Goal: Task Accomplishment & Management: Manage account settings

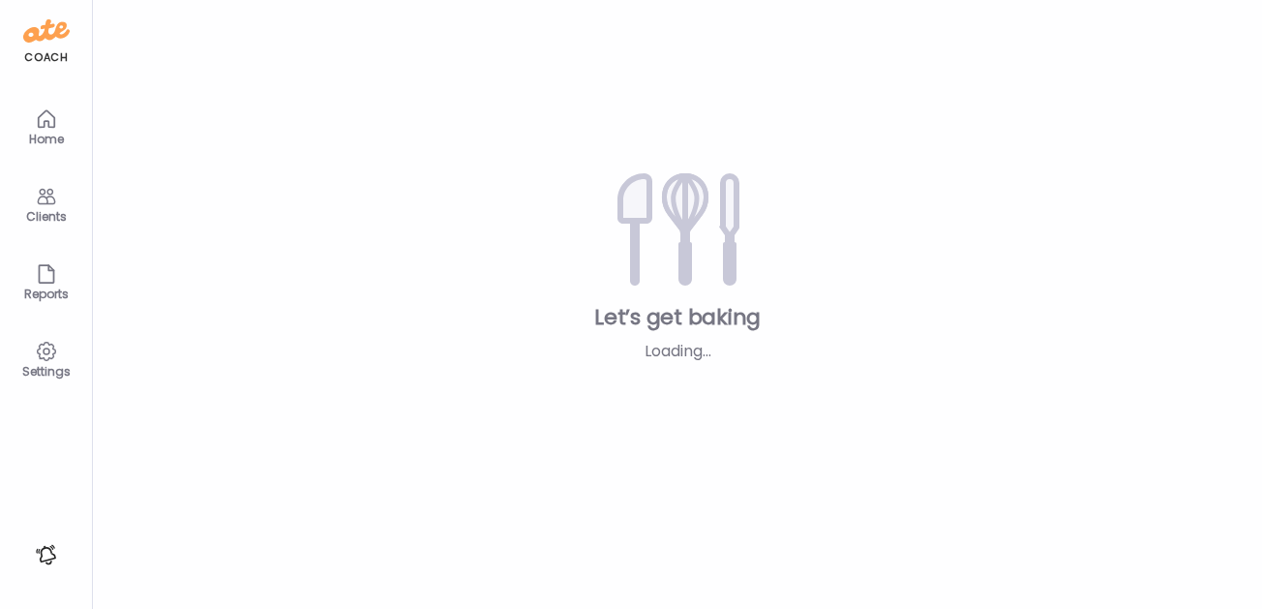
type input "**********"
type textarea "**********"
type input "**********"
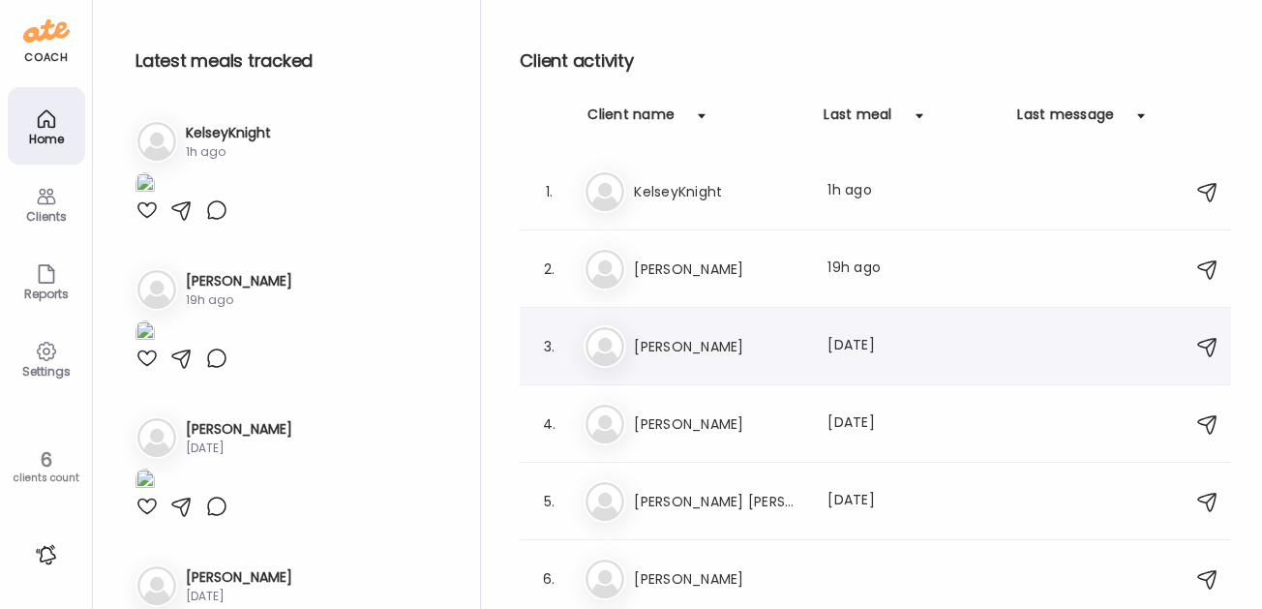
click at [668, 348] on h3 "[PERSON_NAME]" at bounding box center [719, 346] width 170 height 23
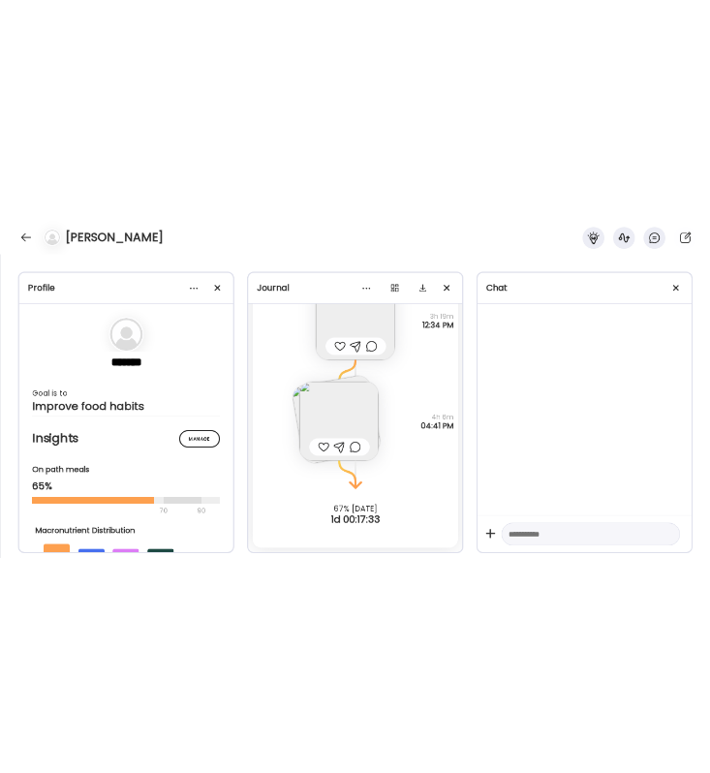
scroll to position [9924, 0]
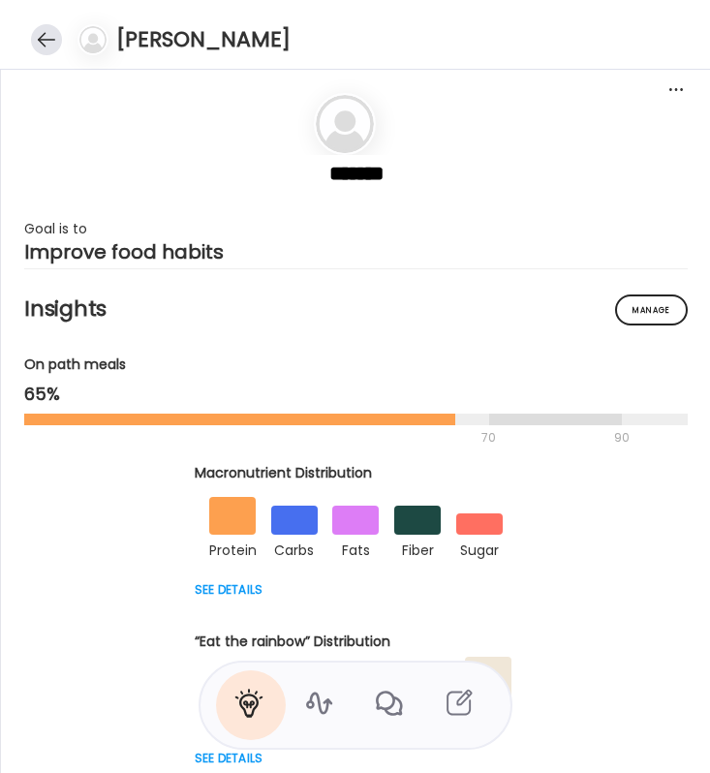
click at [42, 41] on div at bounding box center [46, 39] width 31 height 31
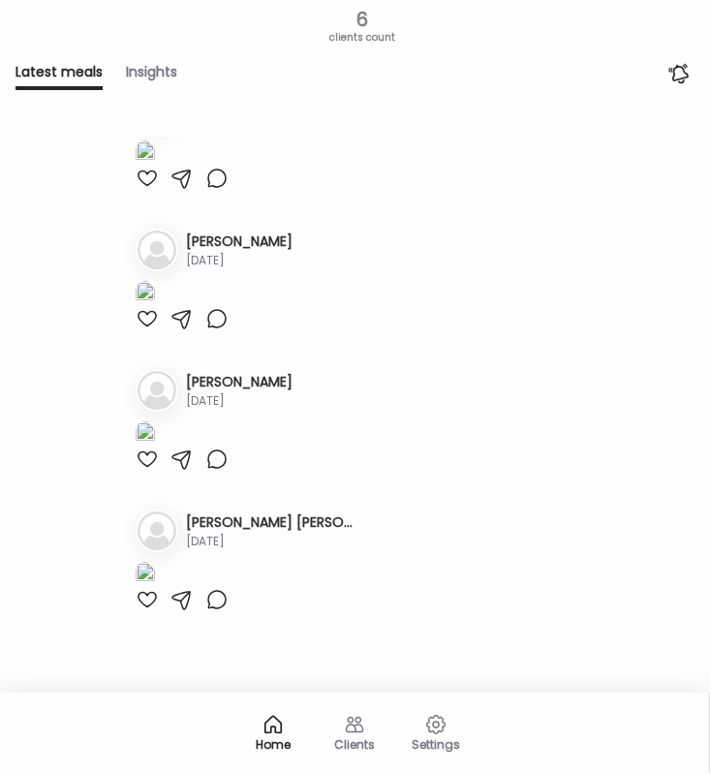
scroll to position [0, 0]
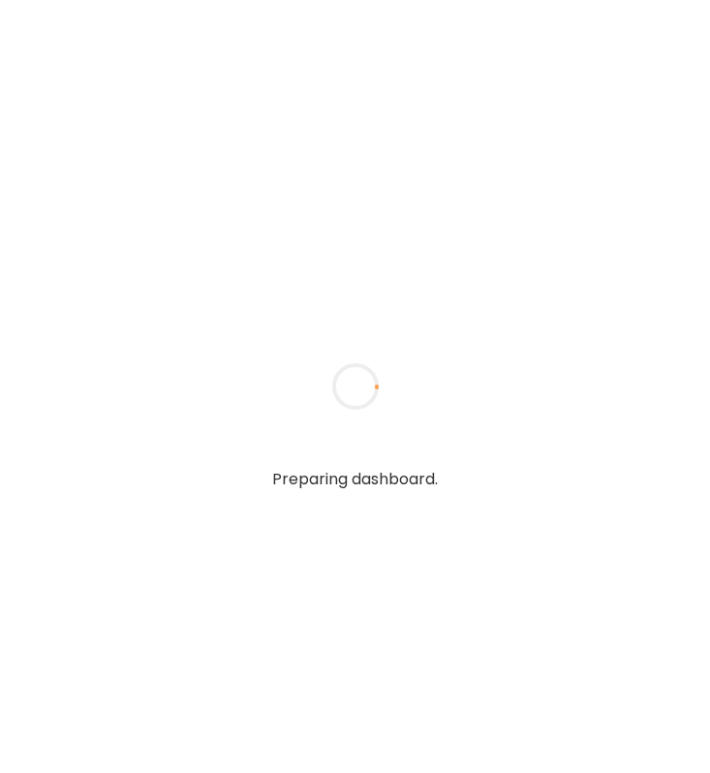
type input "**********"
type textarea "**********"
type input "**********"
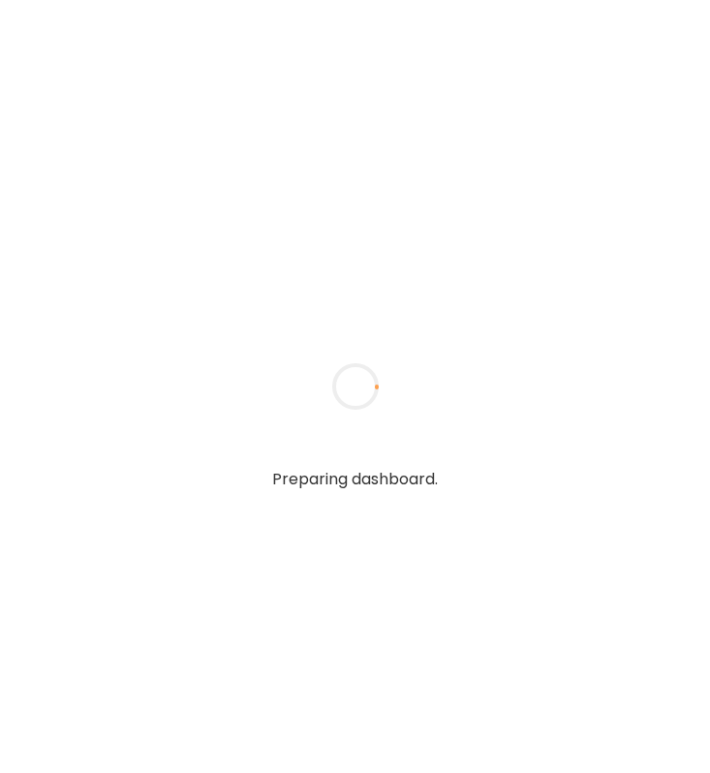
type textarea "**********"
type input "**********"
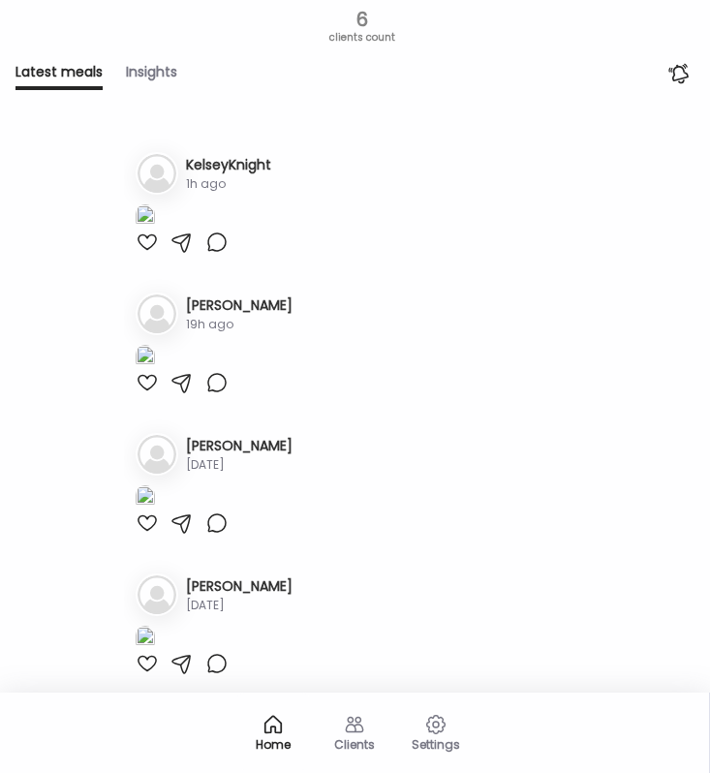
click at [353, 719] on icon at bounding box center [354, 723] width 23 height 23
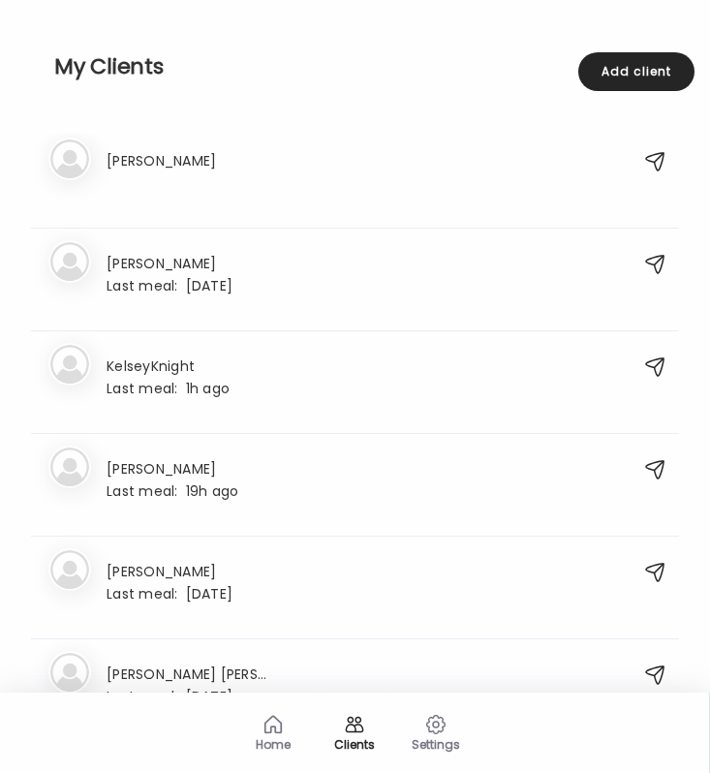
click at [268, 728] on icon at bounding box center [272, 723] width 23 height 23
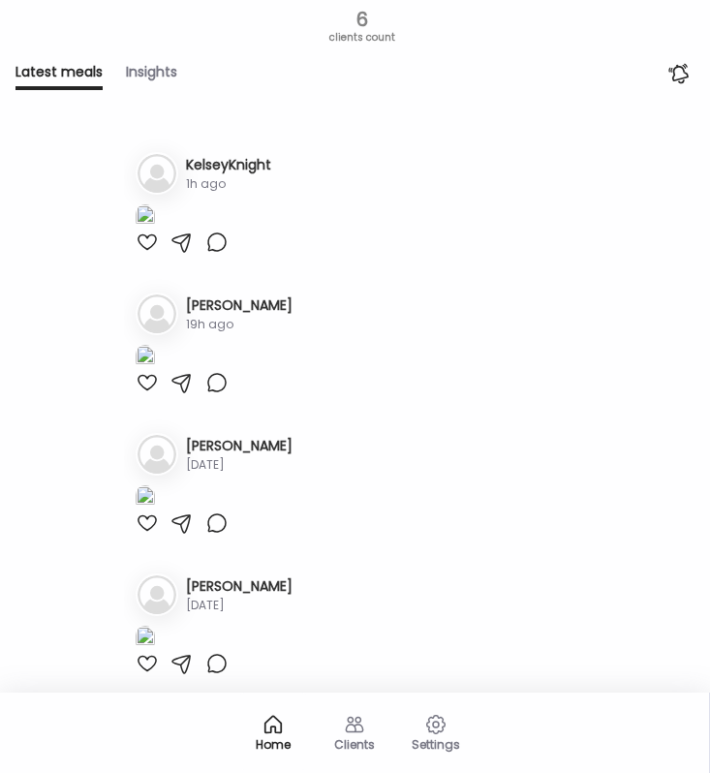
click at [336, 727] on div "Clients" at bounding box center [354, 730] width 77 height 77
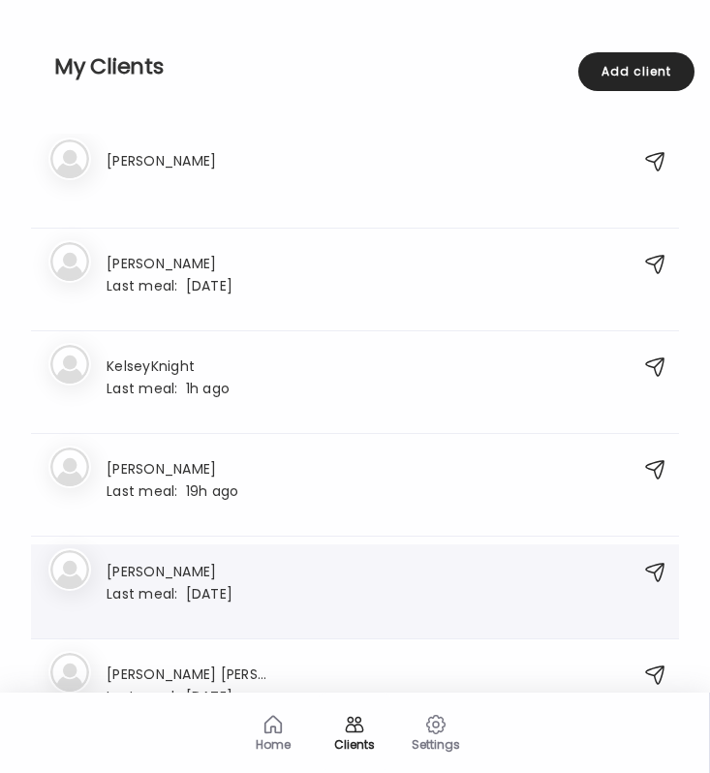
click at [252, 583] on div "Ma [PERSON_NAME] Last meal: [DATE]" at bounding box center [334, 591] width 572 height 63
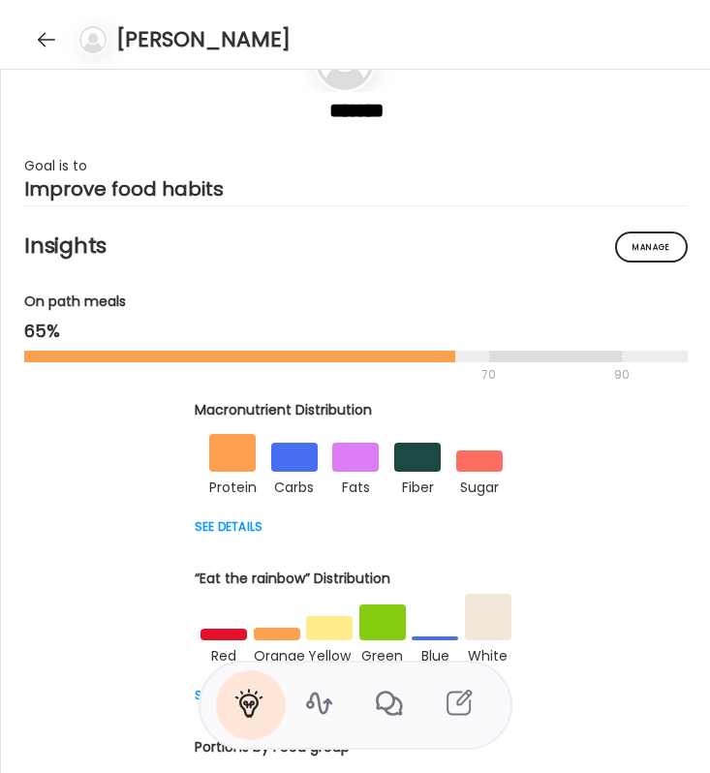
scroll to position [59, 0]
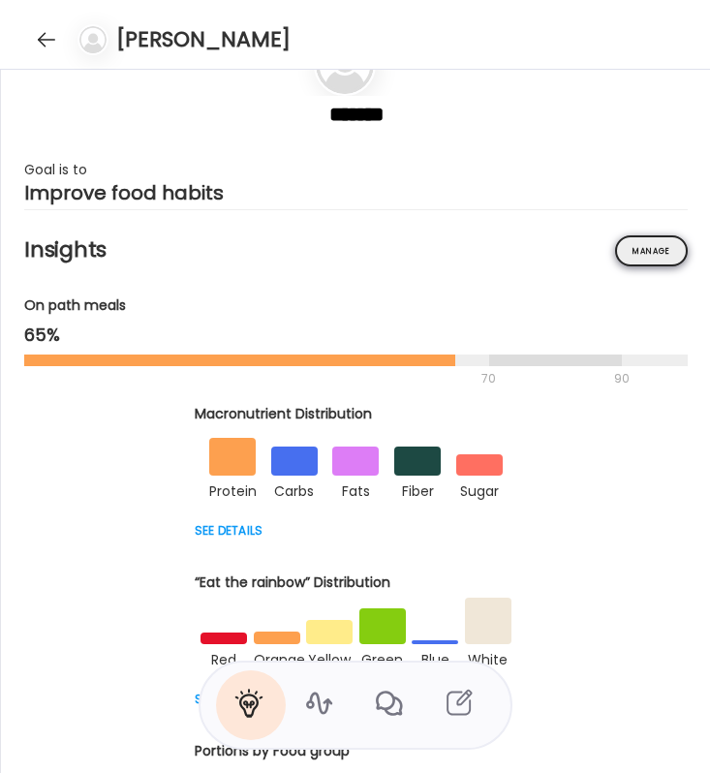
click at [656, 258] on div "Manage" at bounding box center [651, 250] width 73 height 31
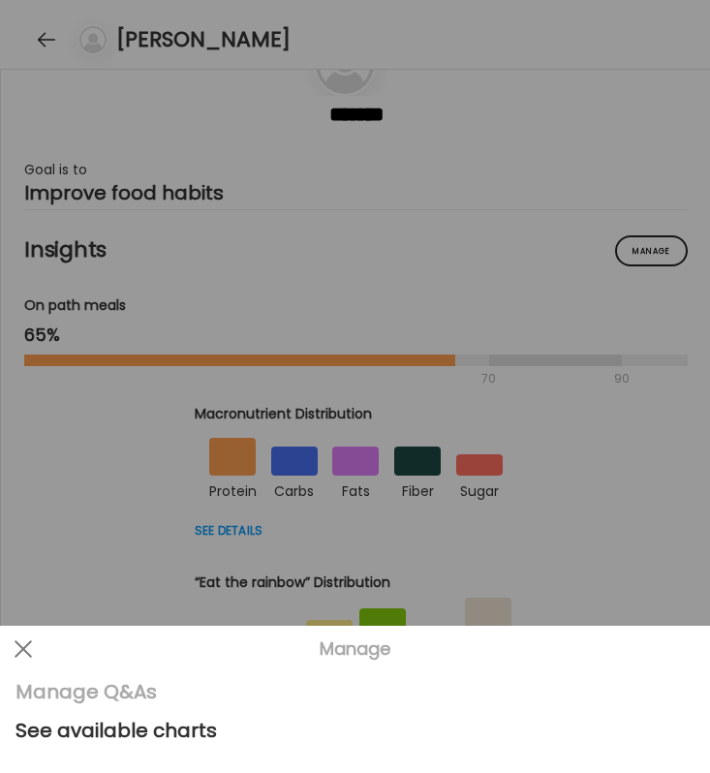
click at [84, 692] on div "Manage Q&As" at bounding box center [354, 691] width 679 height 39
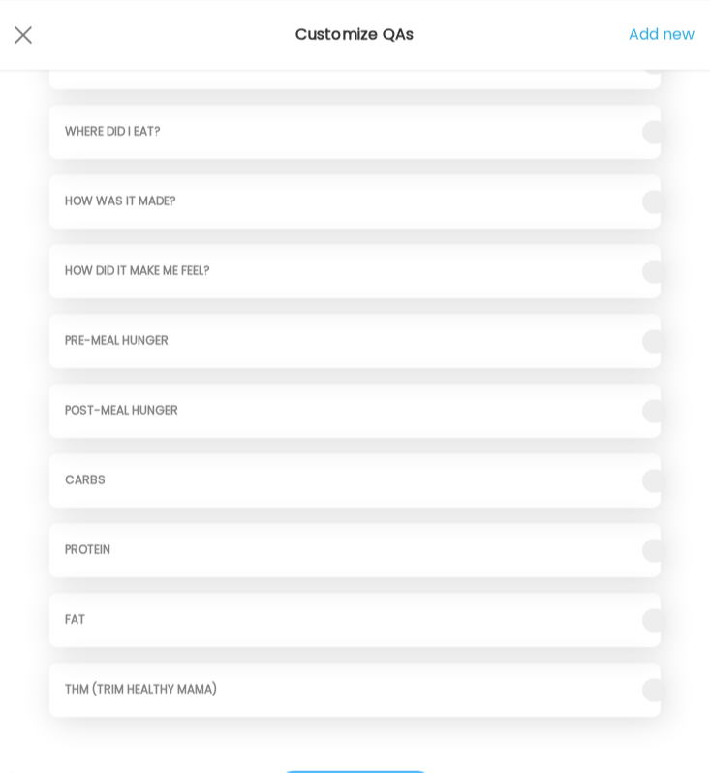
scroll to position [343, 0]
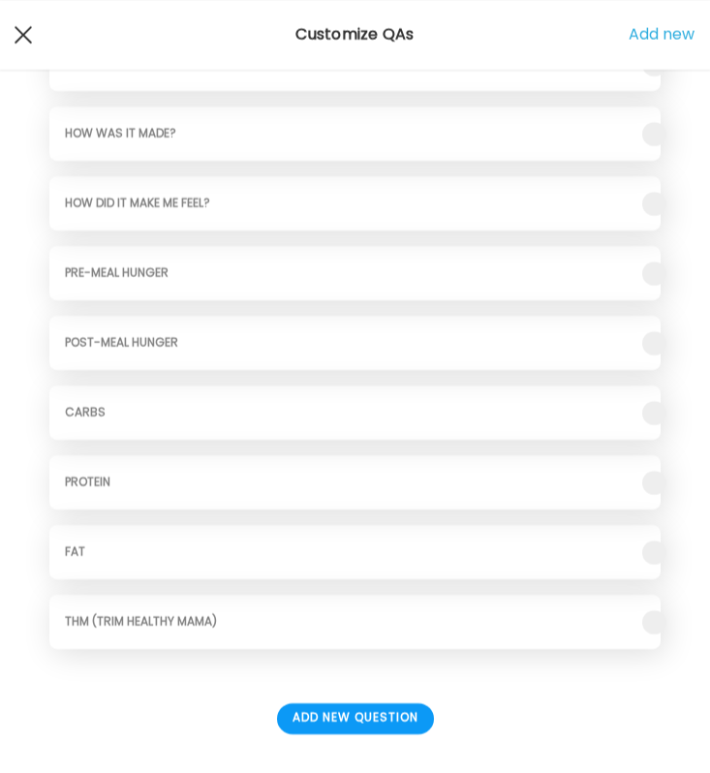
click at [23, 39] on div at bounding box center [23, 34] width 39 height 39
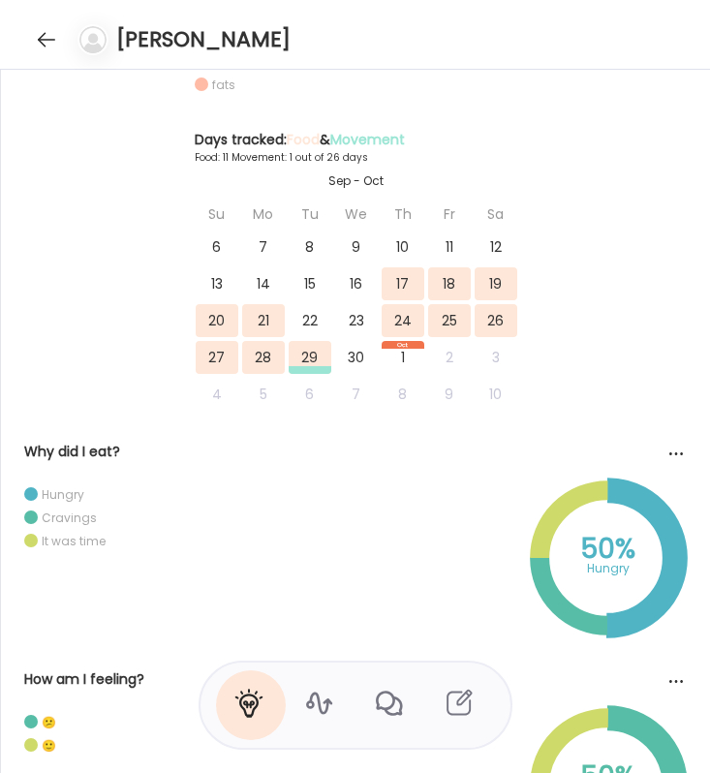
scroll to position [1325, 0]
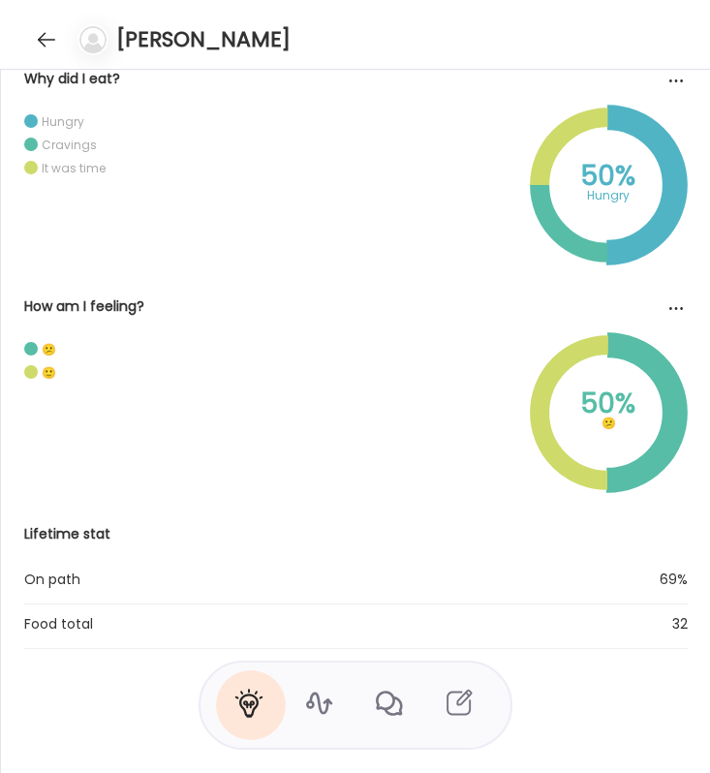
click at [310, 715] on icon at bounding box center [318, 702] width 31 height 31
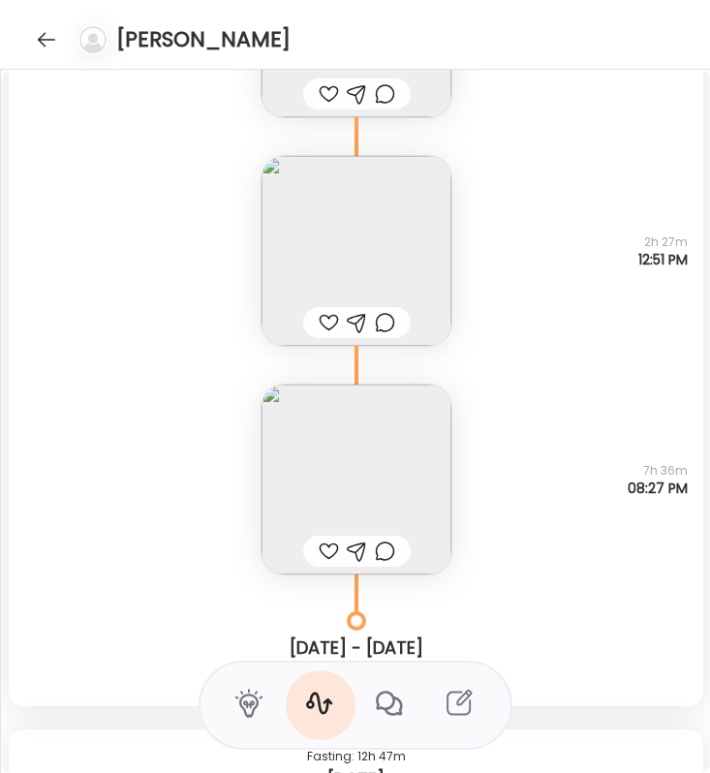
scroll to position [9172, 0]
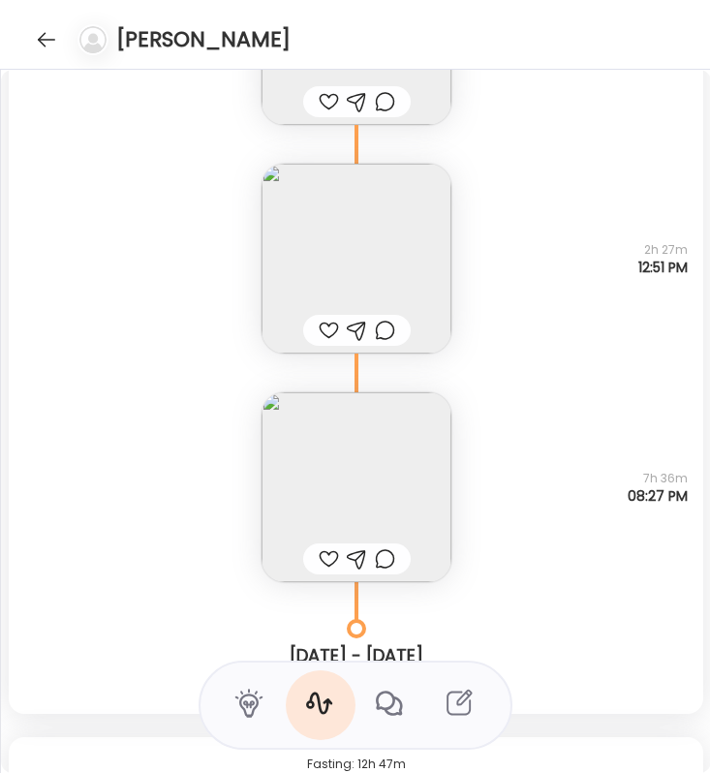
click at [342, 456] on img at bounding box center [356, 487] width 190 height 190
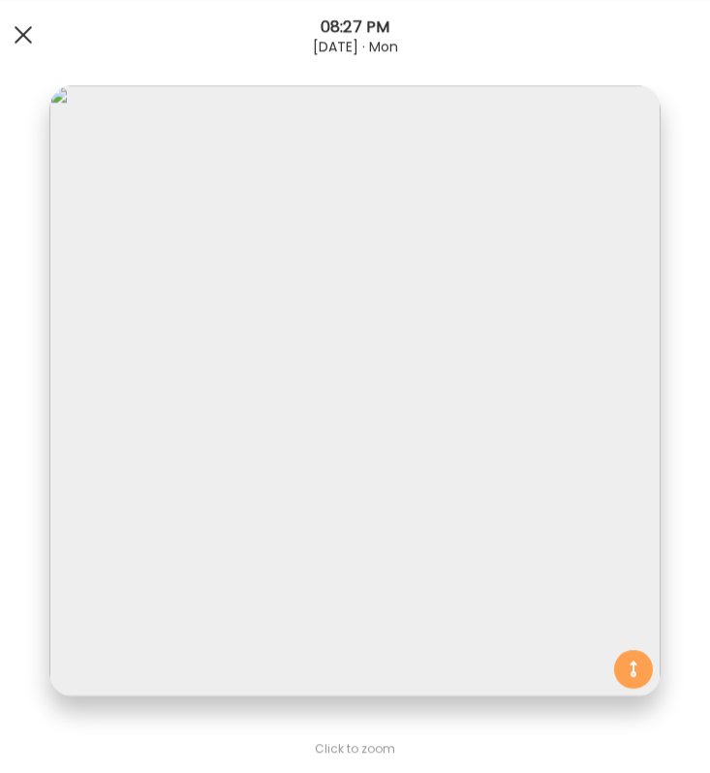
click at [18, 32] on div at bounding box center [23, 34] width 39 height 39
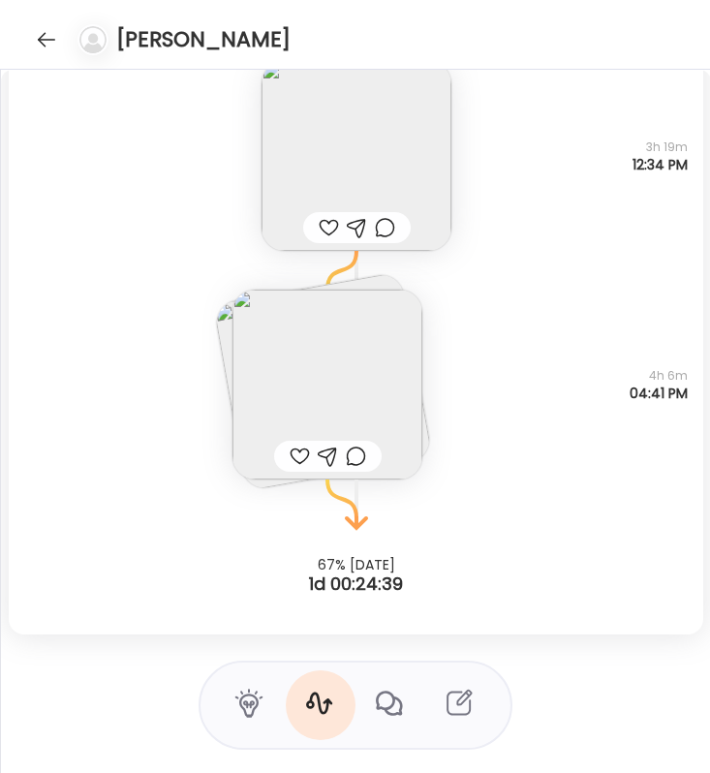
scroll to position [10293, 0]
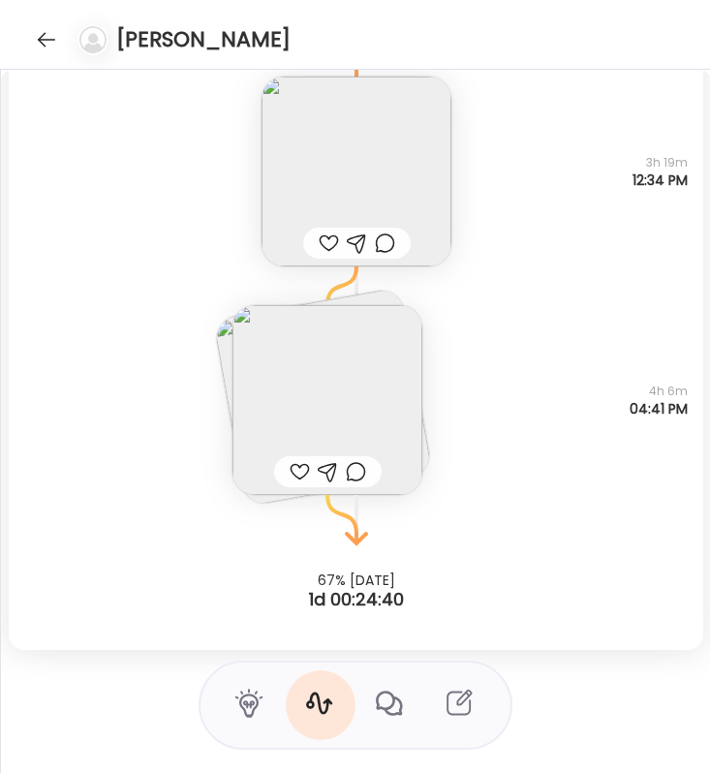
click at [382, 183] on img at bounding box center [356, 171] width 190 height 190
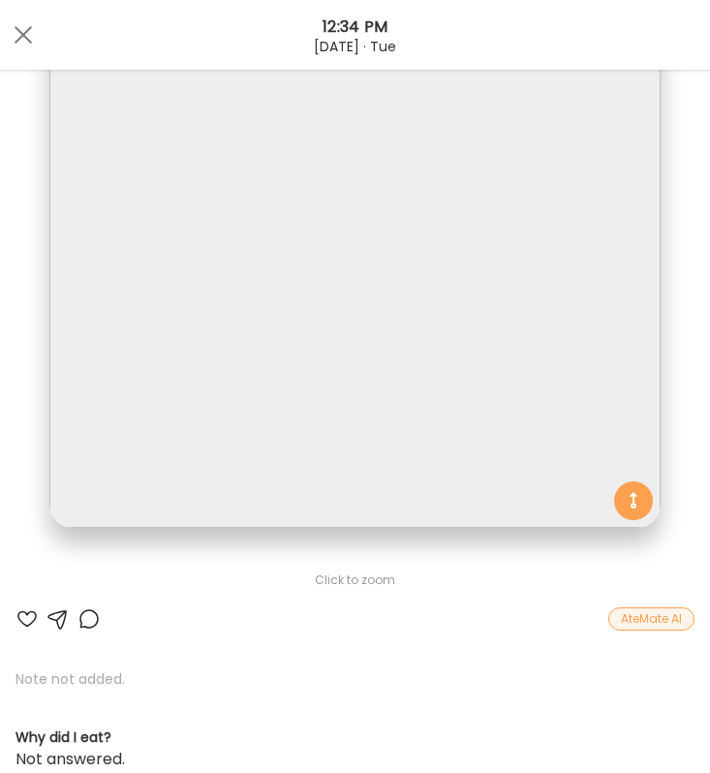
scroll to position [170, 0]
click at [13, 42] on div at bounding box center [23, 34] width 39 height 39
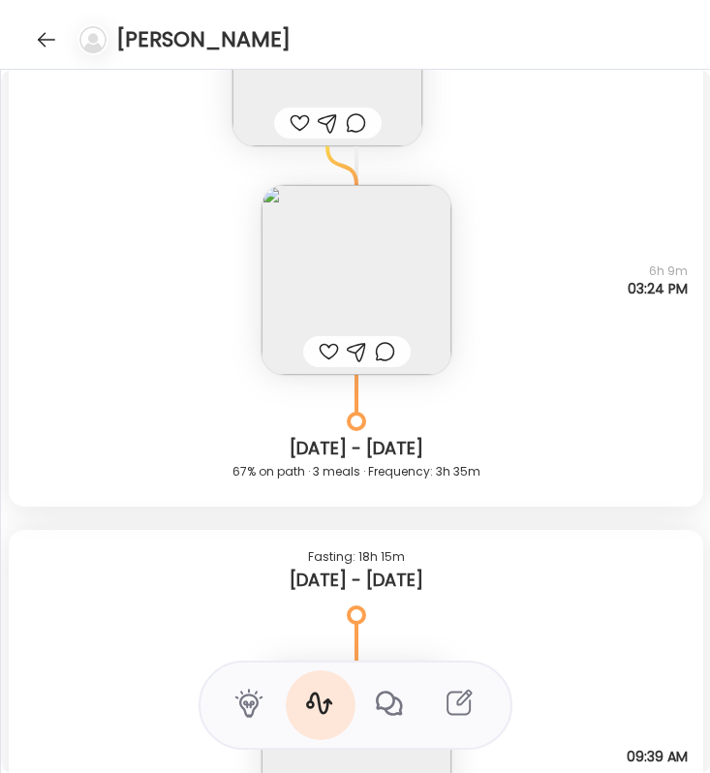
scroll to position [5982, 0]
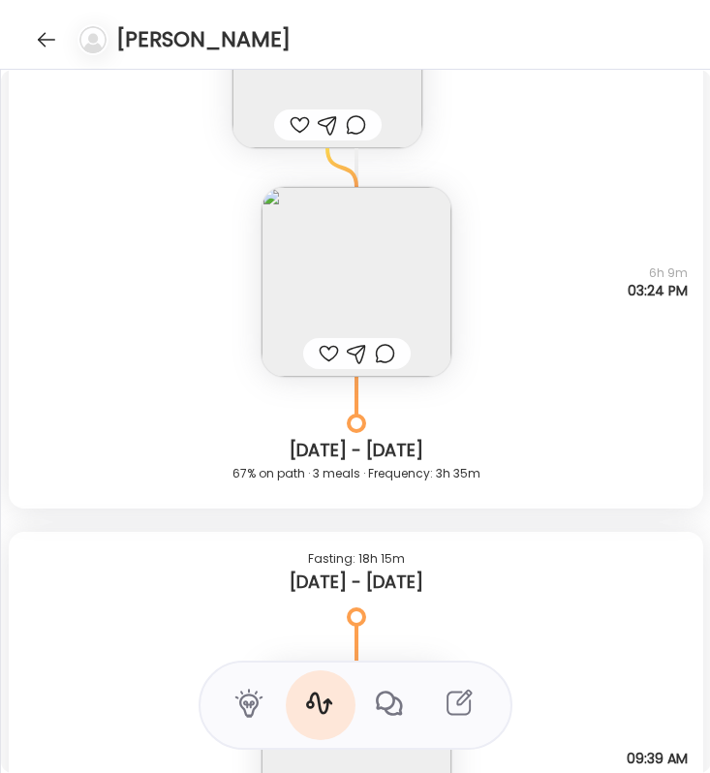
click at [338, 224] on img at bounding box center [356, 282] width 190 height 190
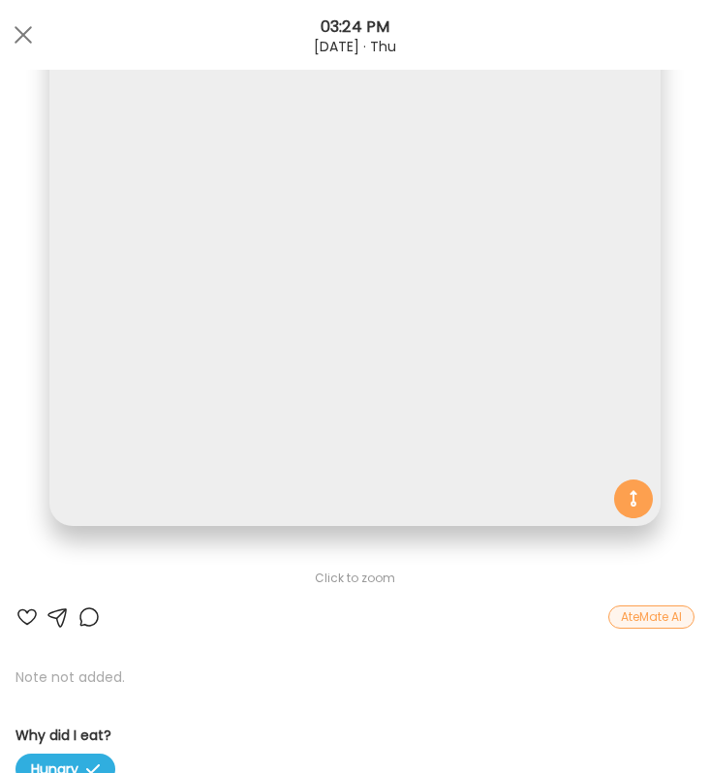
scroll to position [0, 0]
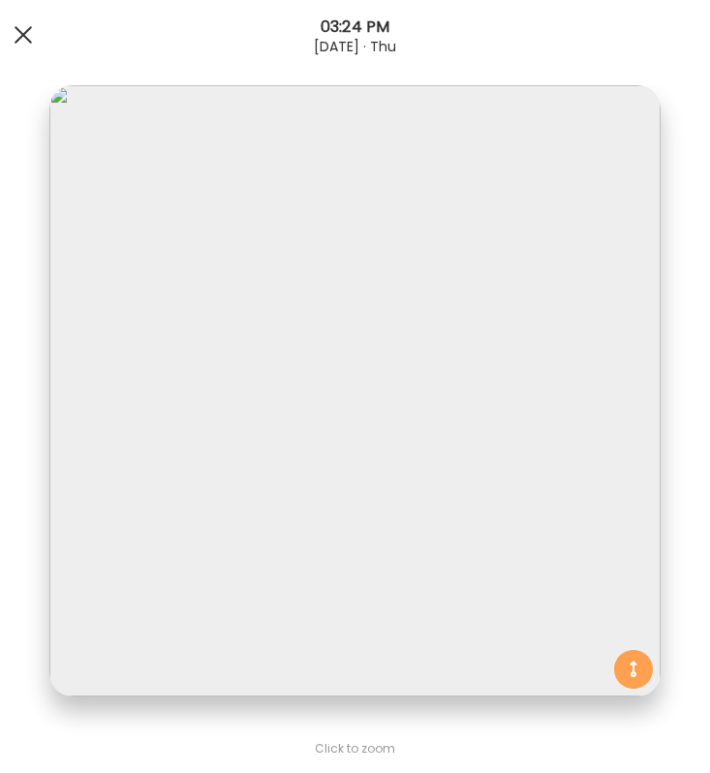
click at [13, 35] on div at bounding box center [23, 34] width 39 height 39
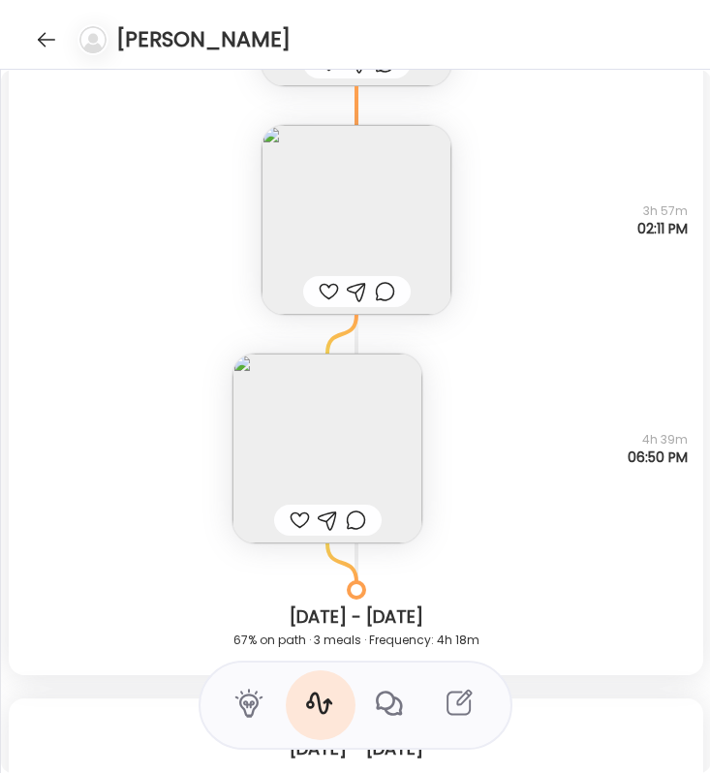
scroll to position [3741, 0]
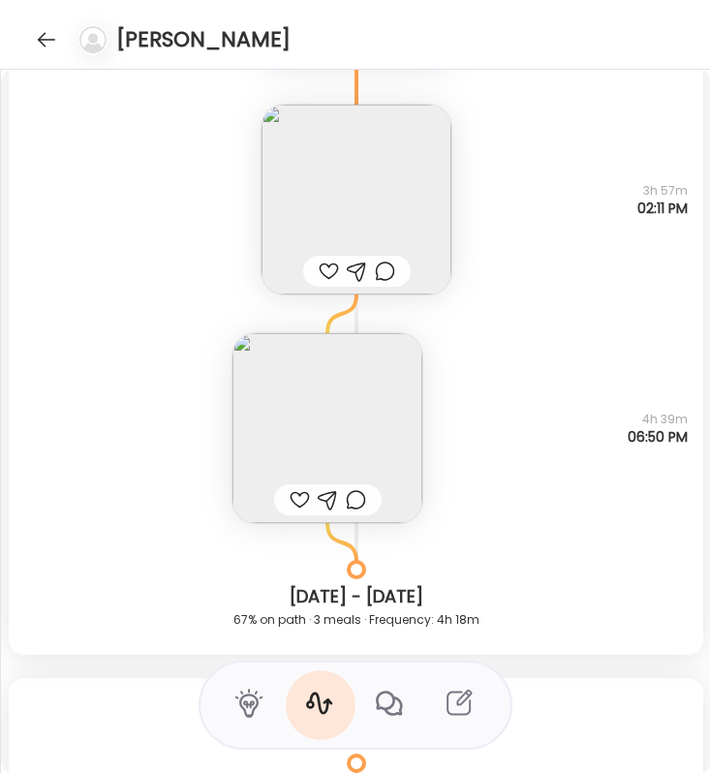
click at [345, 436] on img at bounding box center [327, 428] width 190 height 190
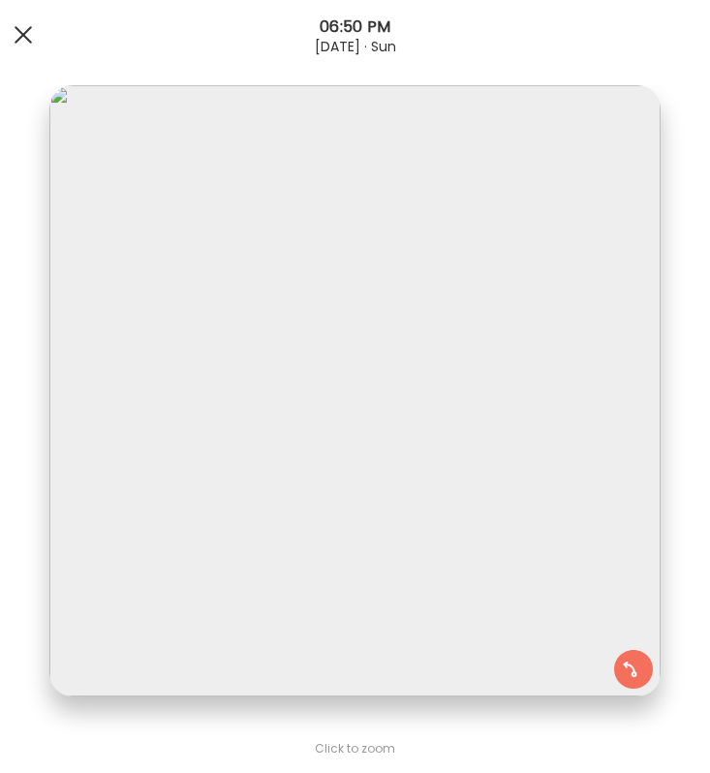
click at [20, 30] on span at bounding box center [23, 34] width 17 height 17
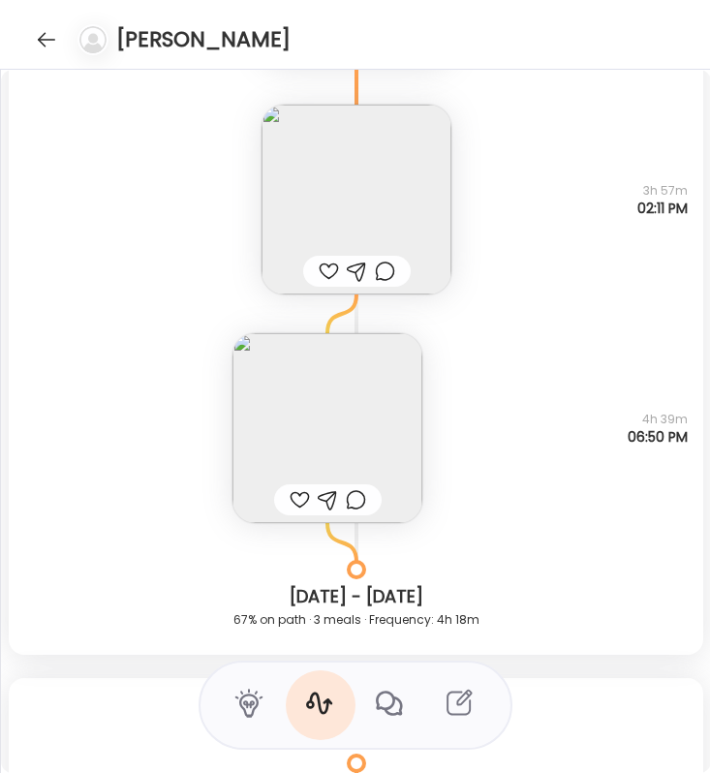
click at [358, 177] on img at bounding box center [356, 200] width 190 height 190
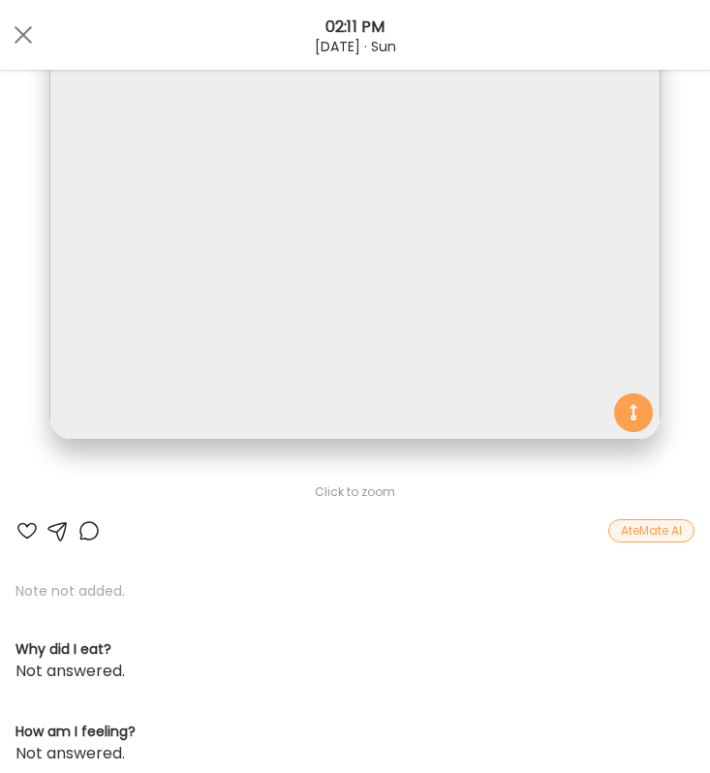
scroll to position [258, 0]
click at [28, 32] on div at bounding box center [23, 34] width 39 height 39
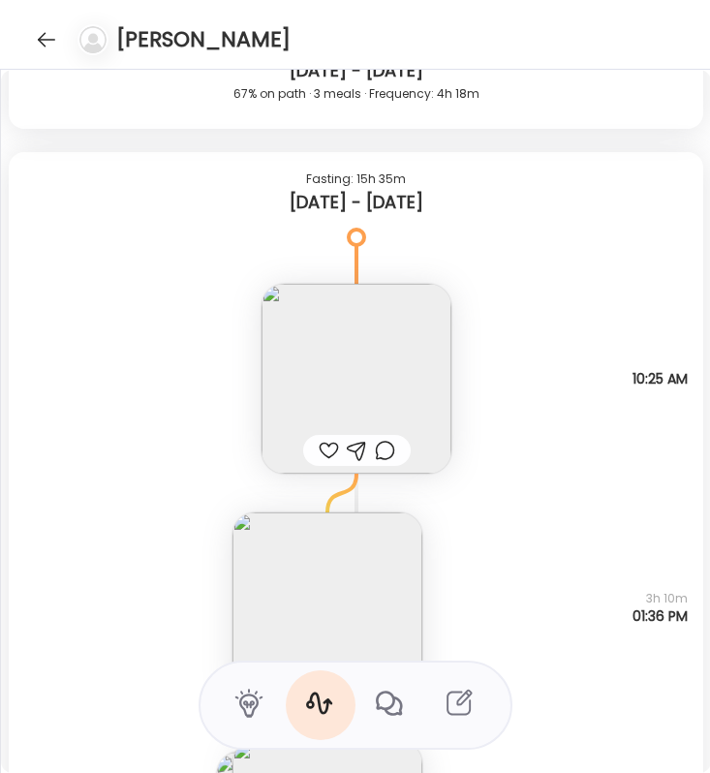
scroll to position [4408, 0]
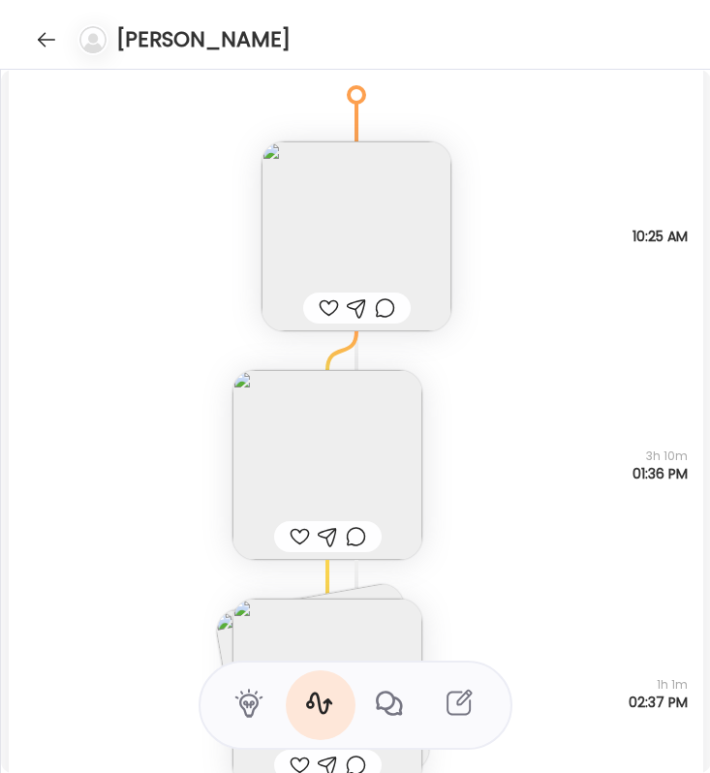
click at [338, 215] on img at bounding box center [356, 236] width 190 height 190
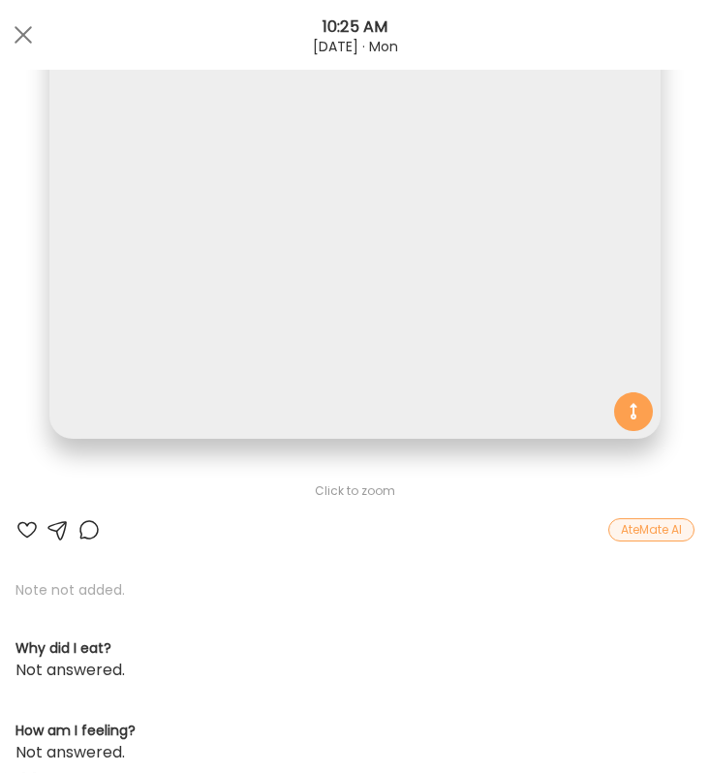
scroll to position [0, 0]
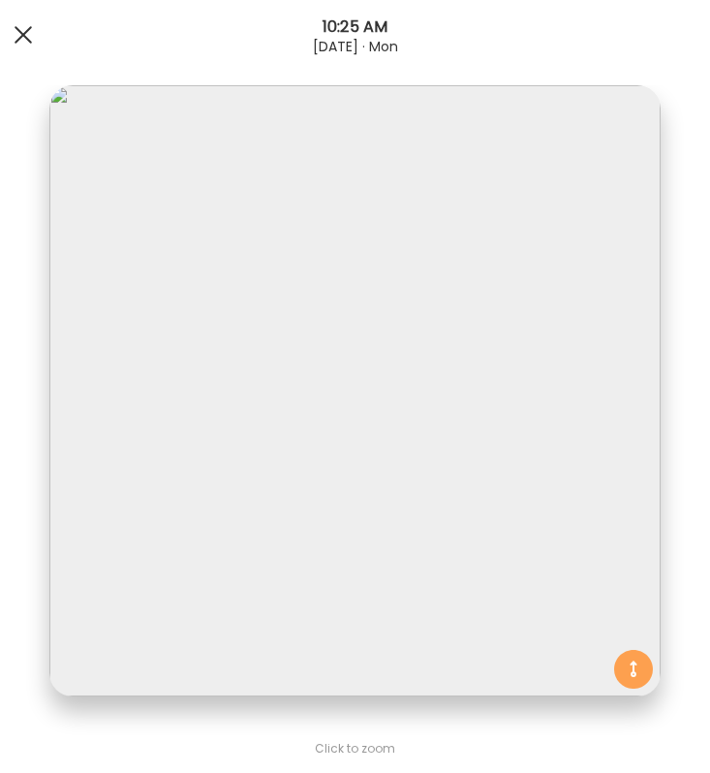
click at [15, 39] on div at bounding box center [23, 34] width 39 height 39
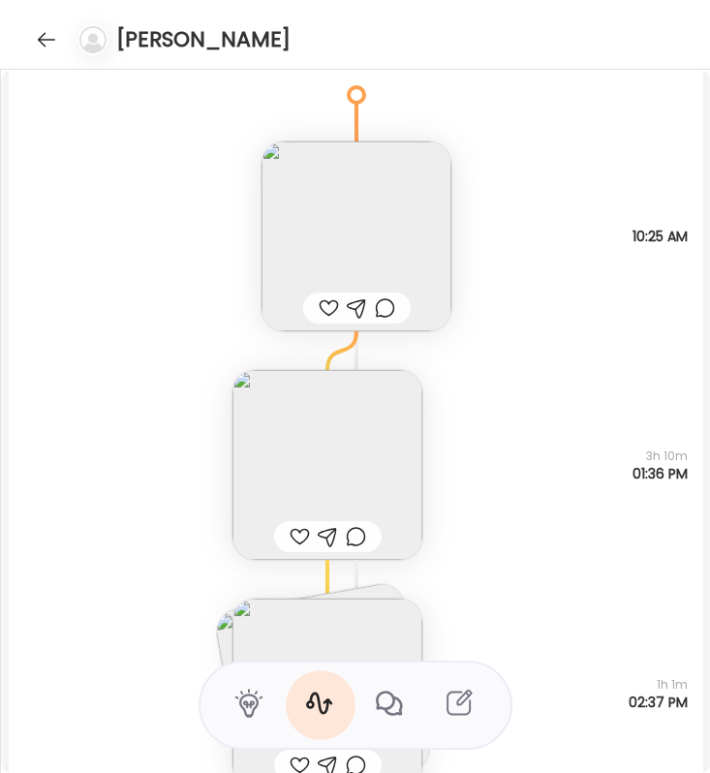
click at [379, 266] on img at bounding box center [356, 236] width 190 height 190
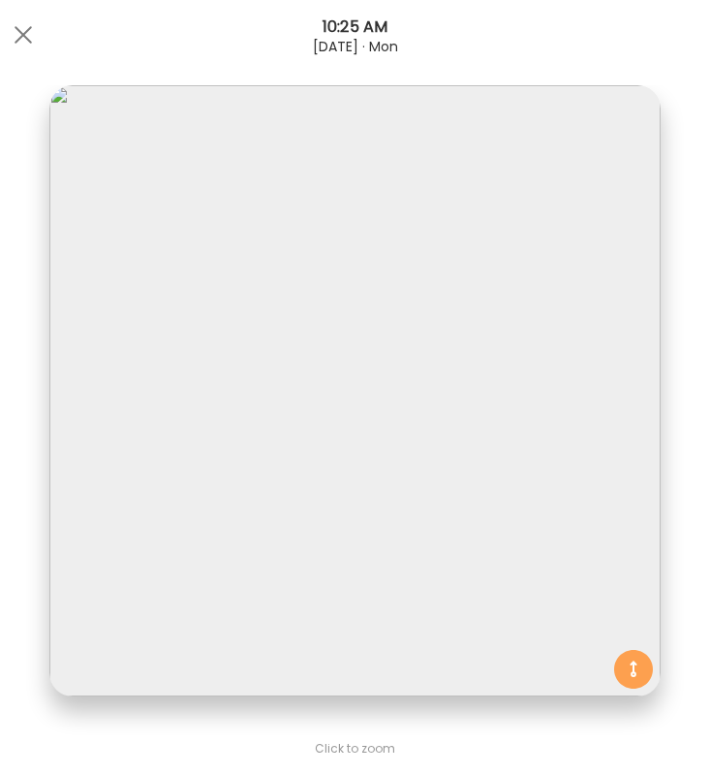
click at [379, 265] on img at bounding box center [354, 390] width 611 height 611
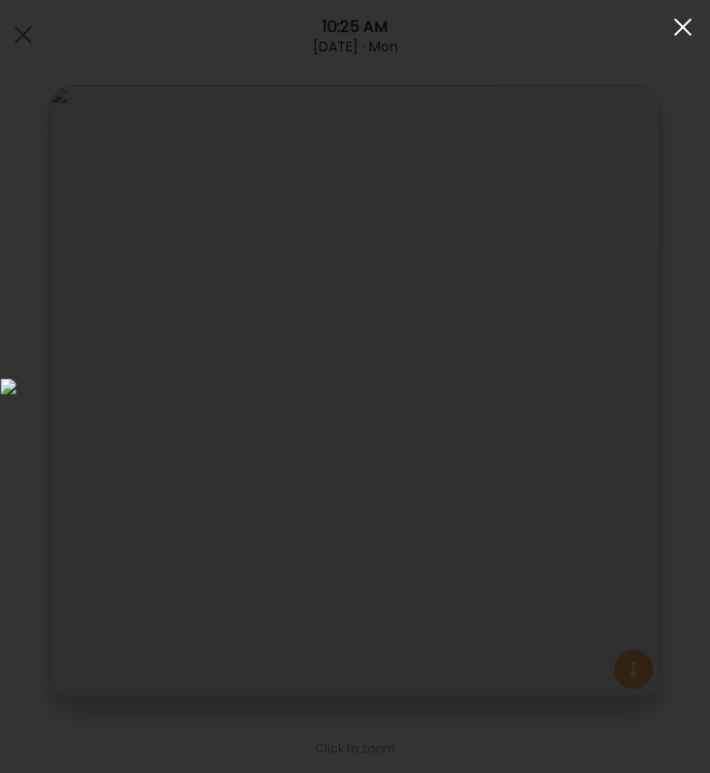
click at [673, 25] on div at bounding box center [682, 27] width 39 height 39
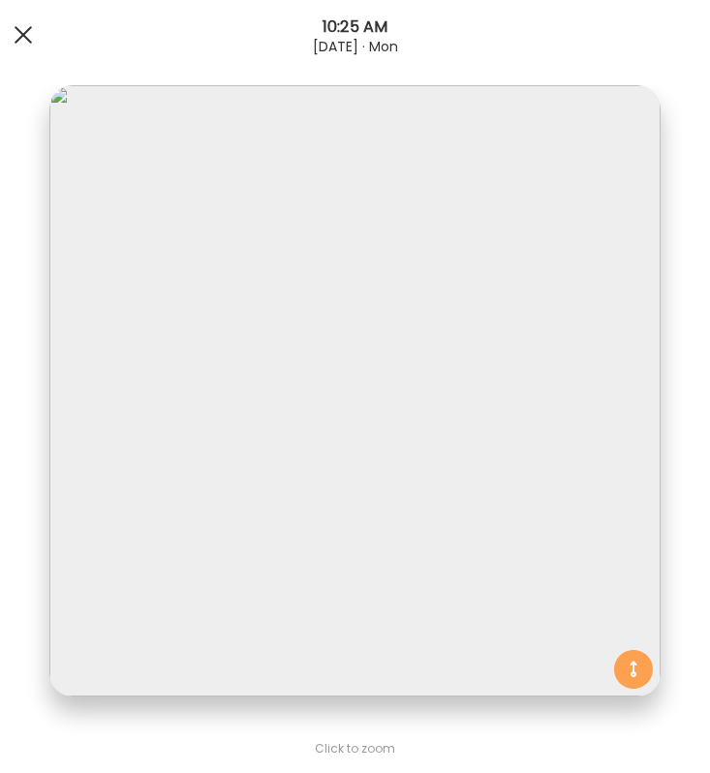
click at [20, 35] on span at bounding box center [23, 34] width 17 height 17
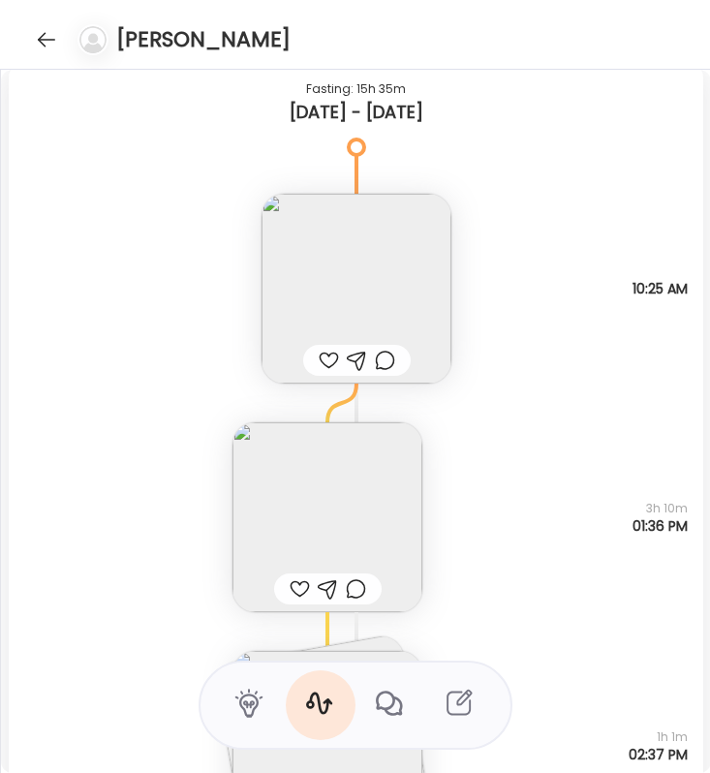
scroll to position [4249, 0]
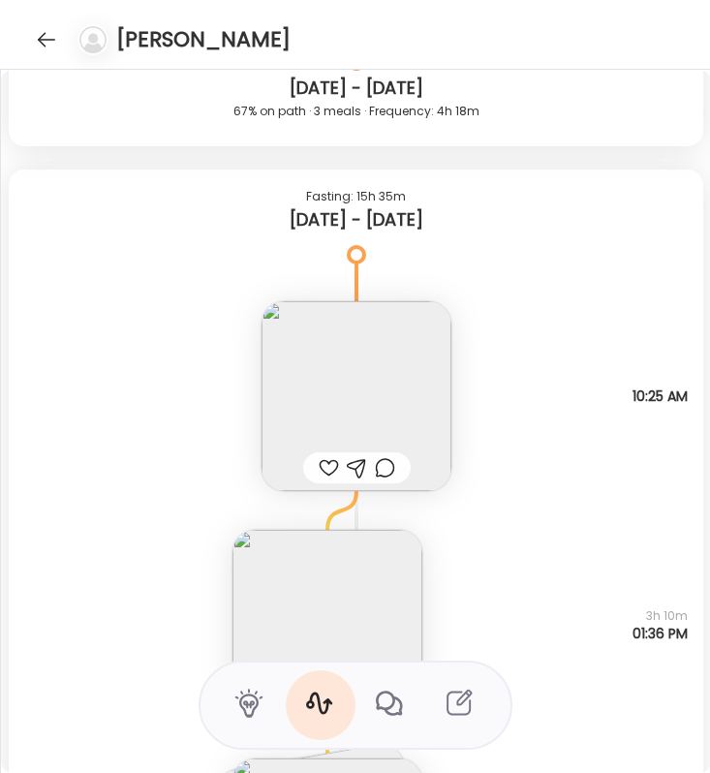
click at [387, 418] on img at bounding box center [356, 396] width 190 height 190
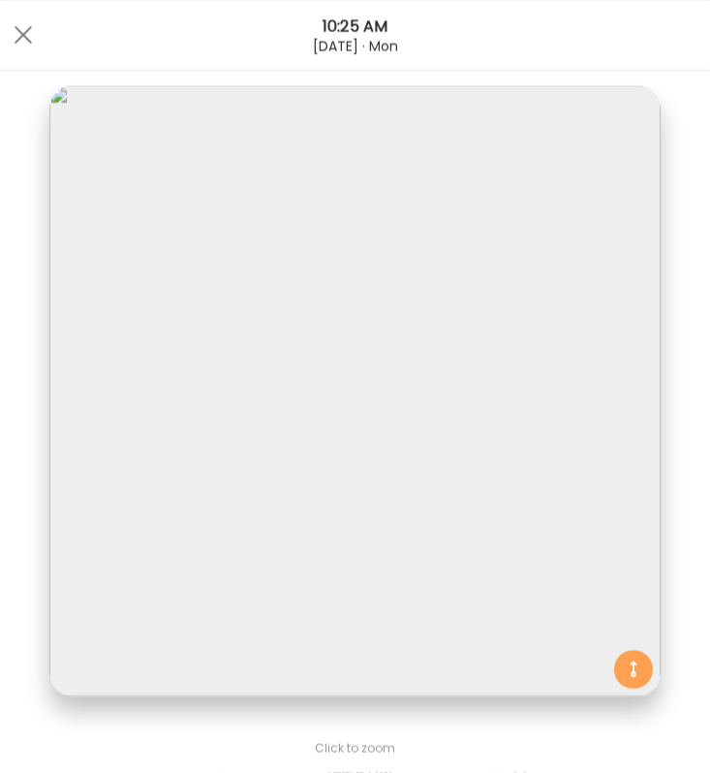
scroll to position [45, 0]
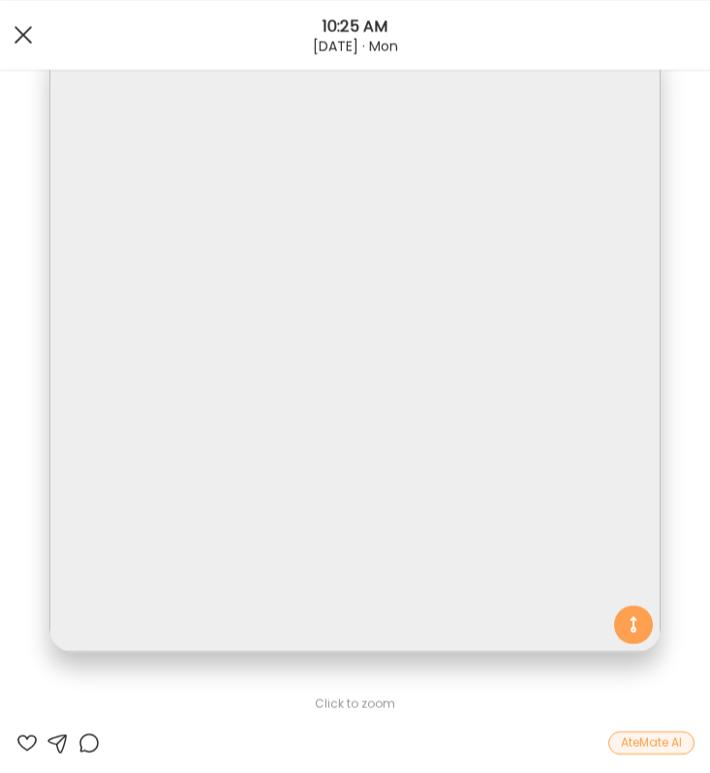
click at [20, 33] on span at bounding box center [23, 34] width 17 height 17
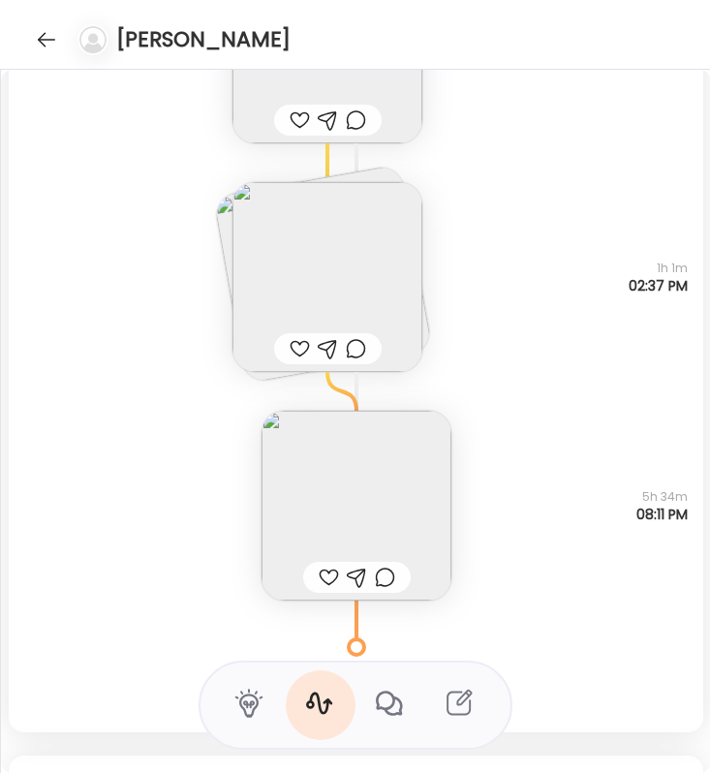
scroll to position [4829, 0]
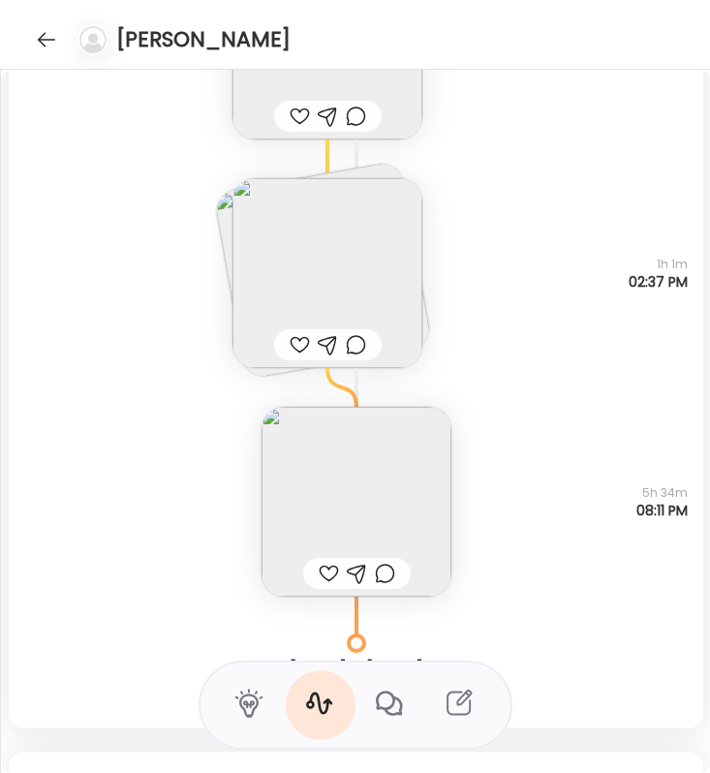
click at [338, 272] on img at bounding box center [327, 273] width 190 height 190
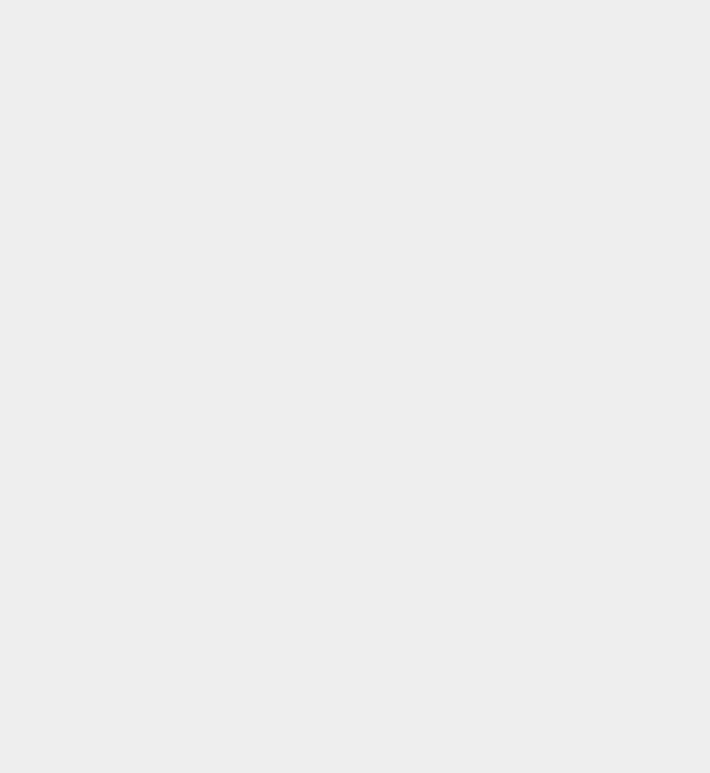
scroll to position [0, 0]
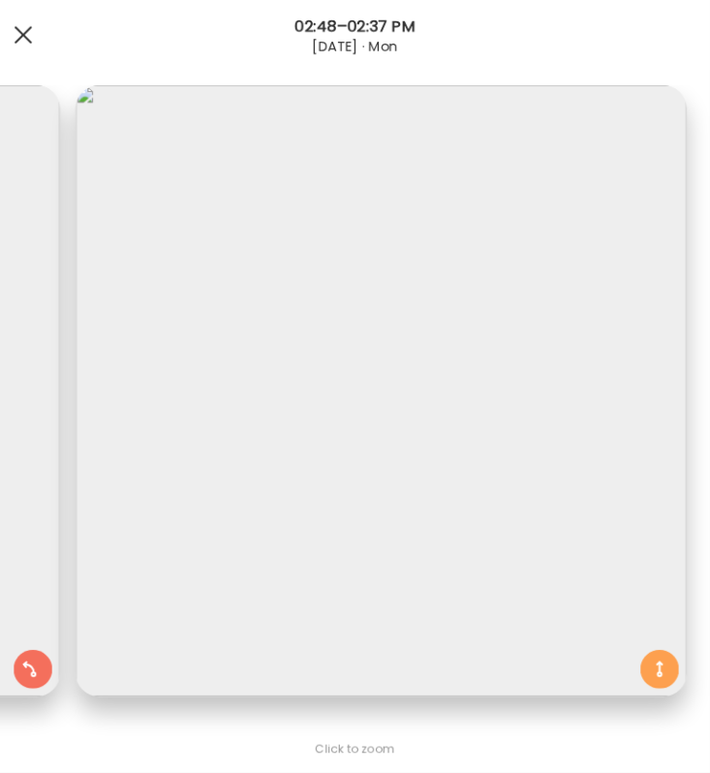
click at [21, 32] on span at bounding box center [23, 34] width 17 height 17
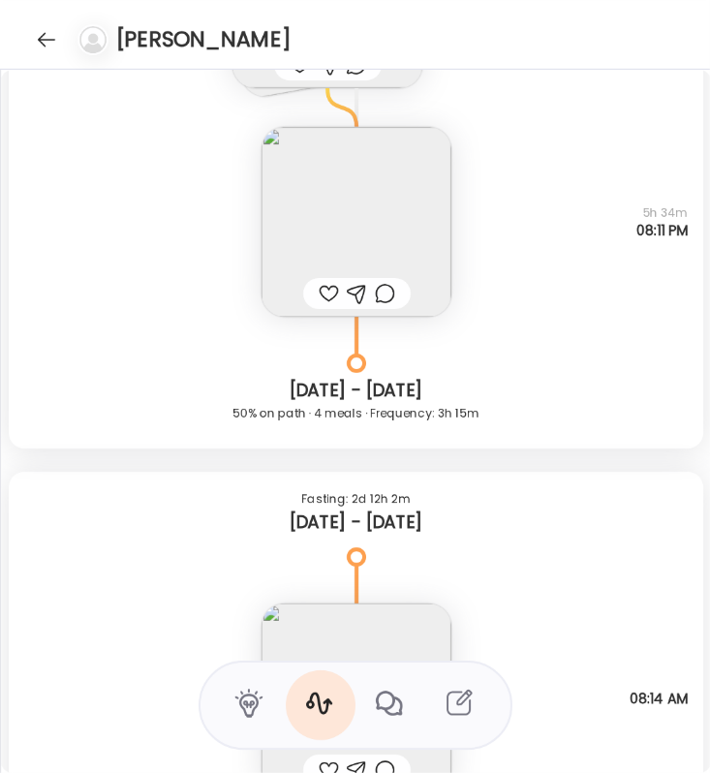
scroll to position [5111, 0]
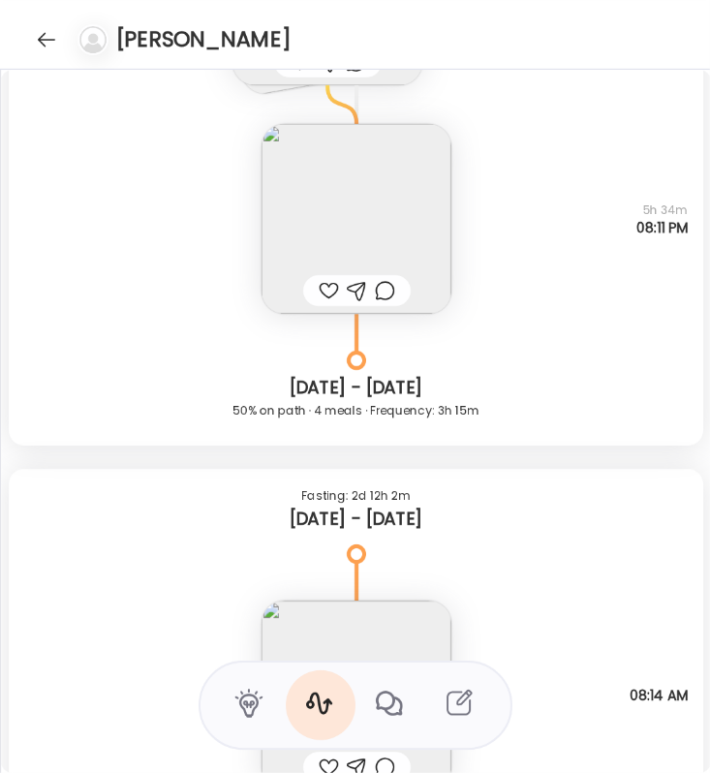
click at [367, 248] on img at bounding box center [356, 219] width 190 height 190
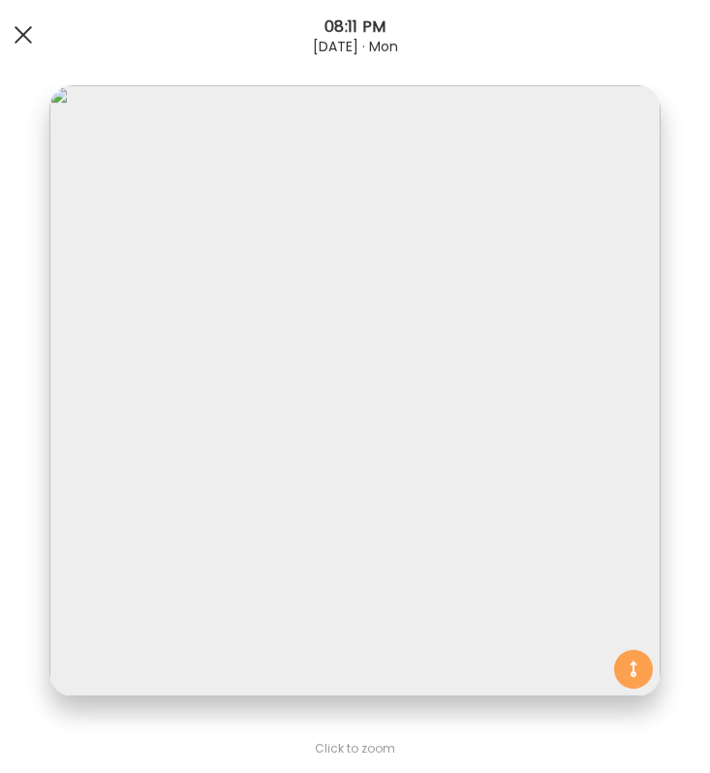
click at [15, 31] on div at bounding box center [23, 34] width 39 height 39
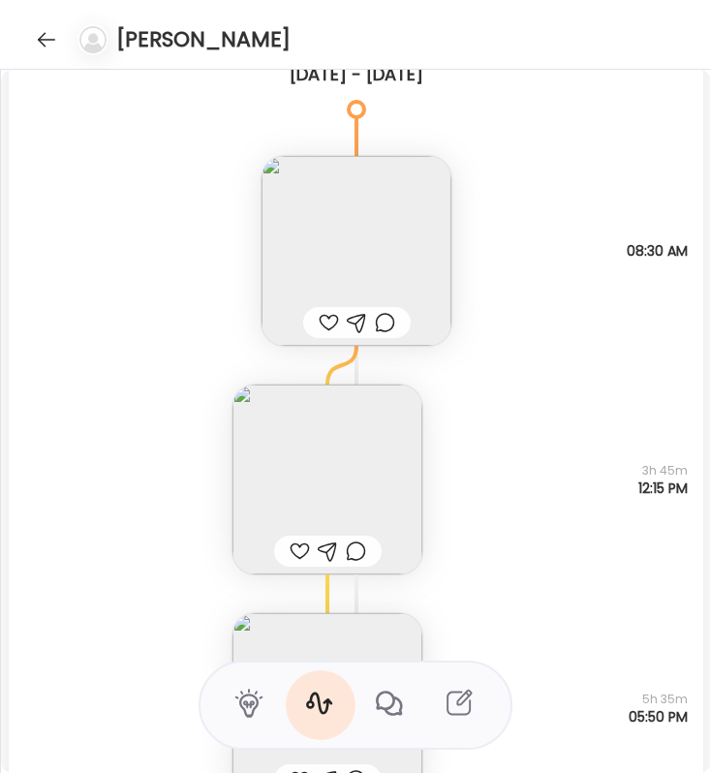
scroll to position [7195, 0]
click at [312, 474] on img at bounding box center [327, 477] width 190 height 190
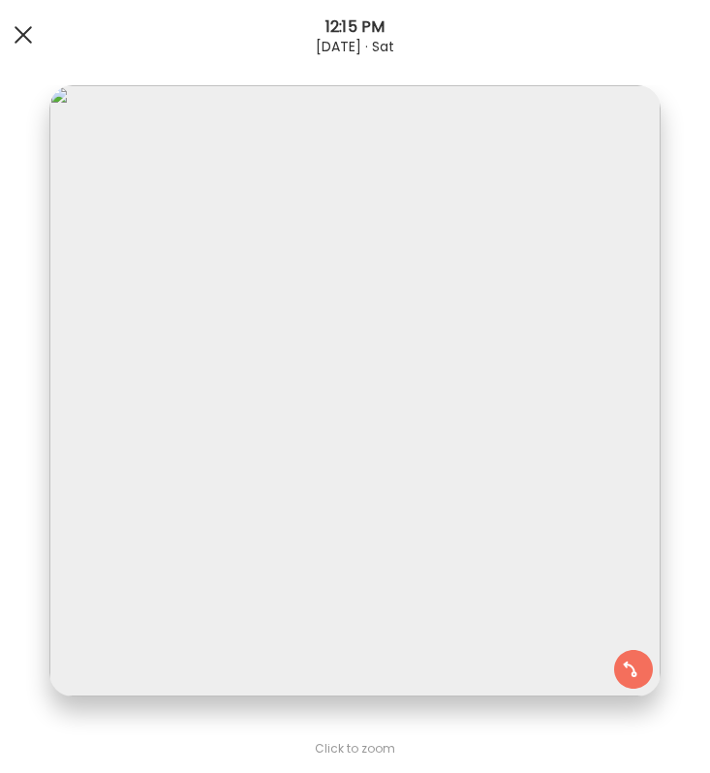
click at [17, 31] on div at bounding box center [23, 34] width 39 height 39
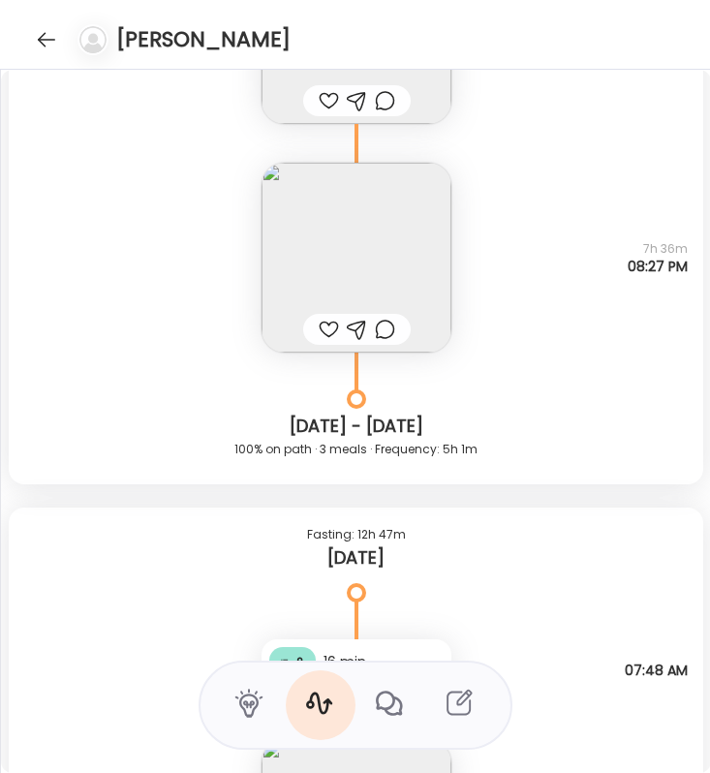
scroll to position [9416, 0]
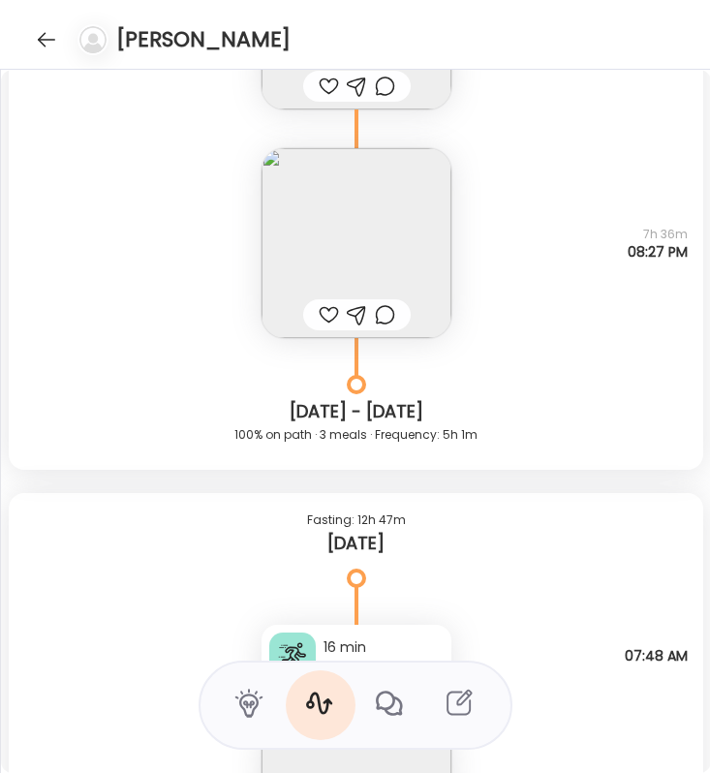
click at [353, 220] on img at bounding box center [356, 243] width 190 height 190
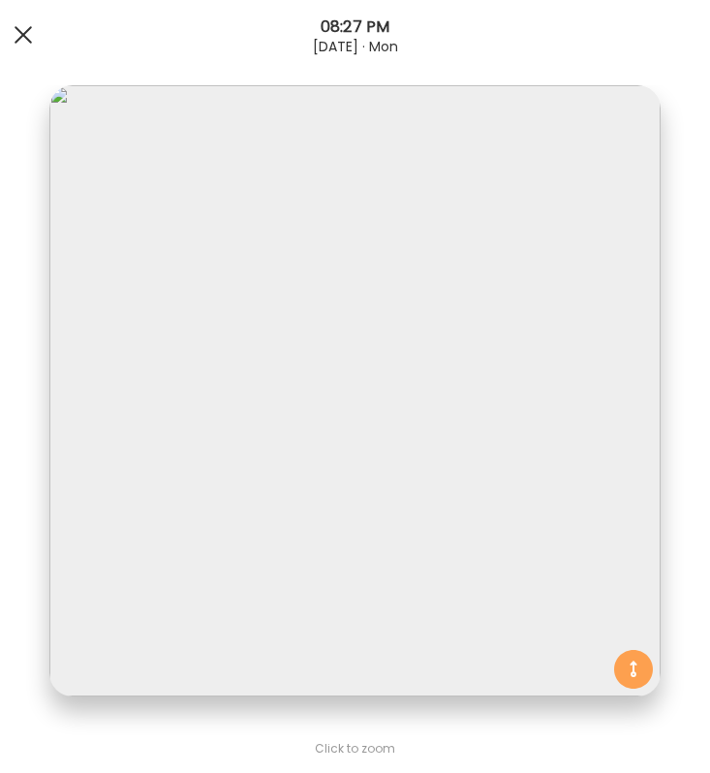
click at [15, 32] on div at bounding box center [23, 34] width 39 height 39
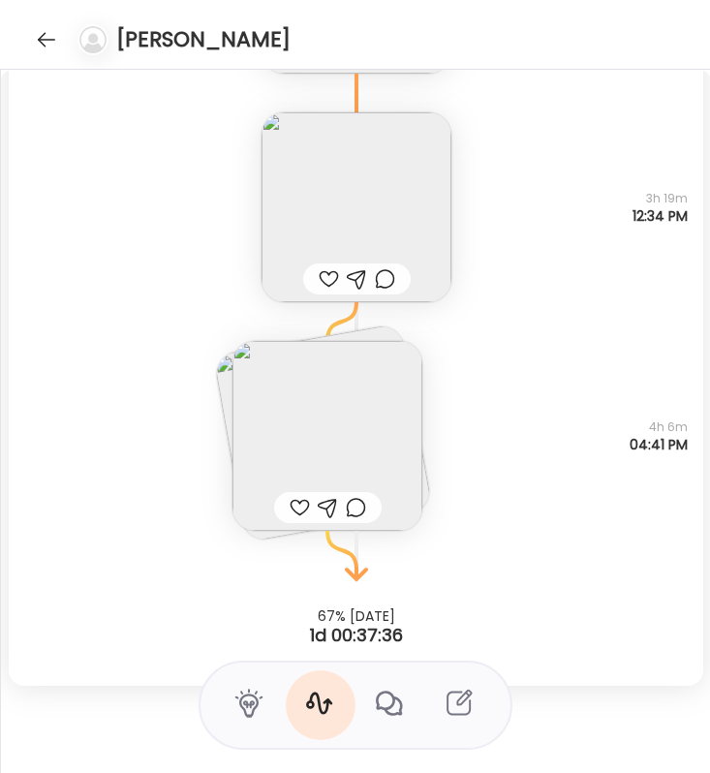
scroll to position [10309, 0]
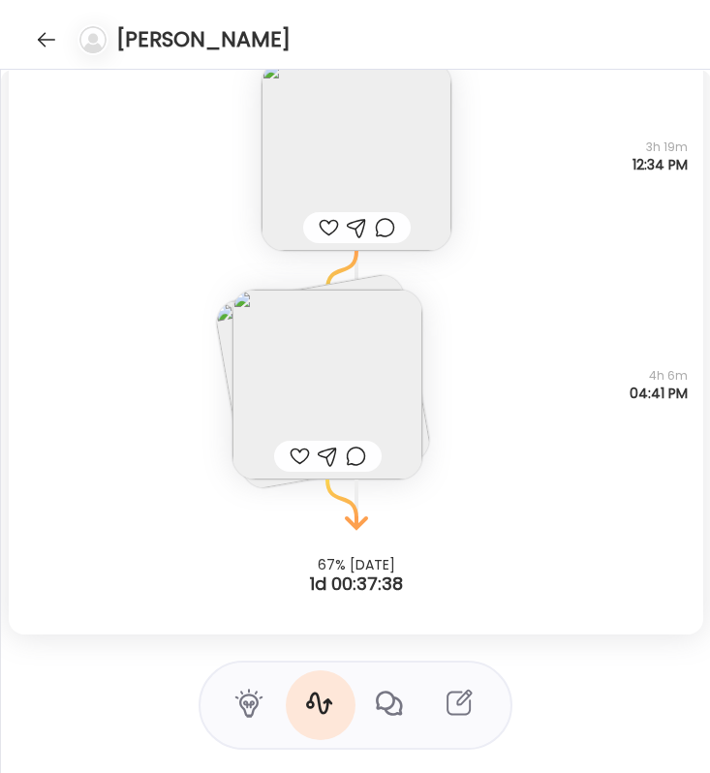
click at [333, 385] on img at bounding box center [327, 384] width 190 height 190
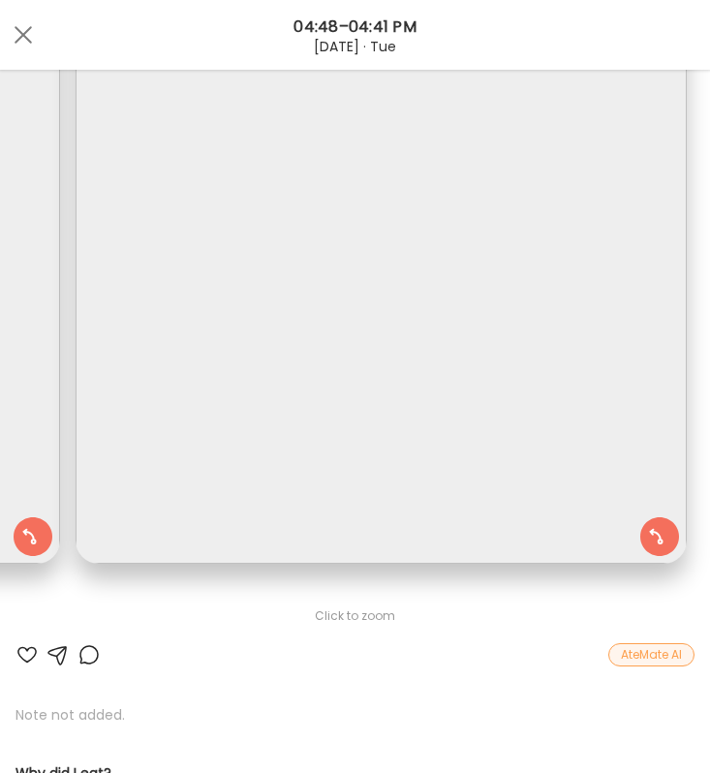
scroll to position [0, 0]
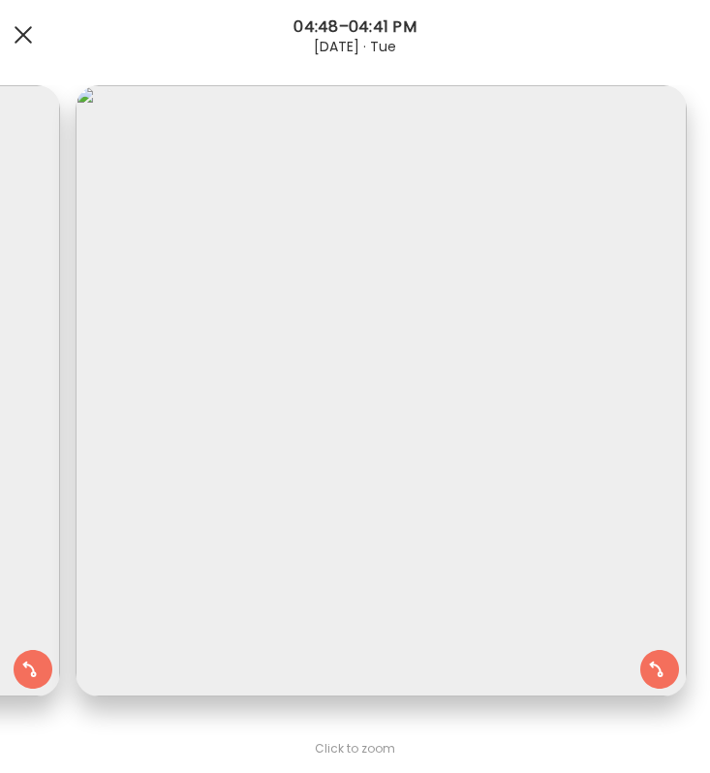
click at [27, 43] on div at bounding box center [23, 34] width 39 height 39
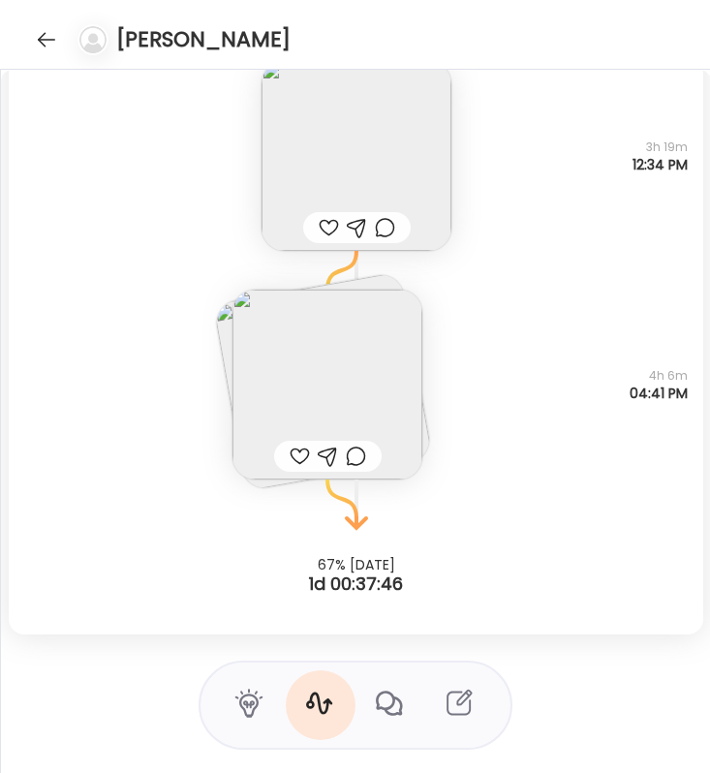
click at [344, 165] on img at bounding box center [356, 156] width 190 height 190
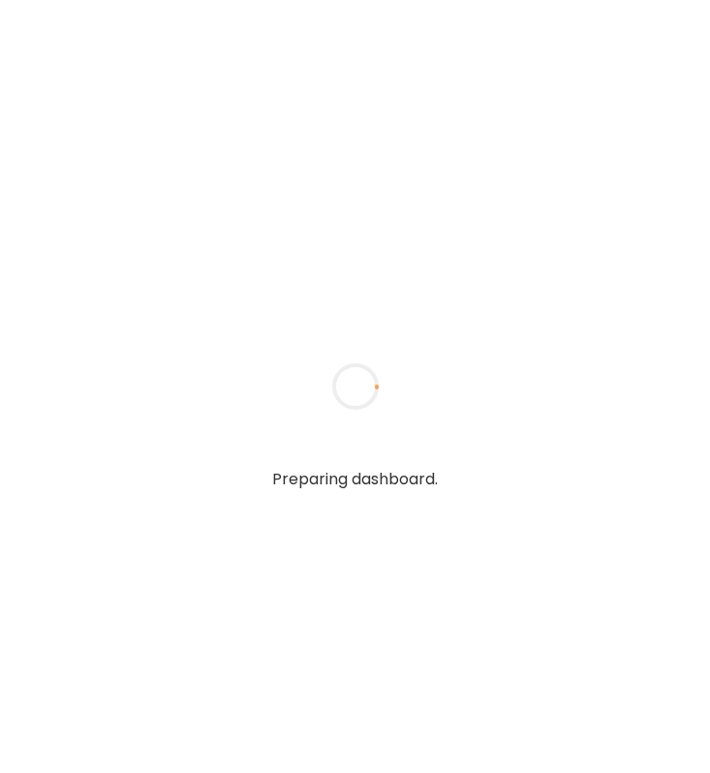
type input "**********"
type textarea "**********"
type input "**********"
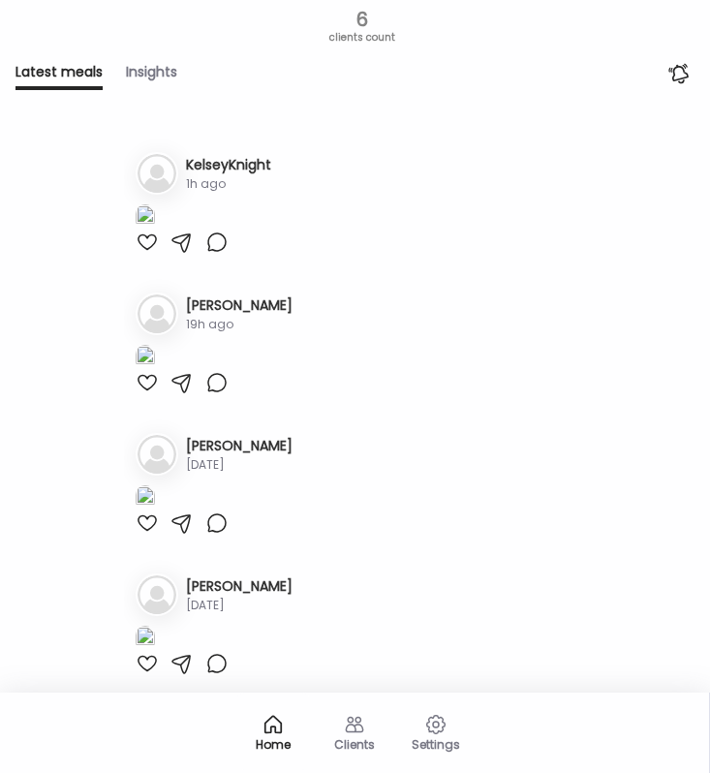
click at [350, 718] on icon at bounding box center [354, 723] width 23 height 23
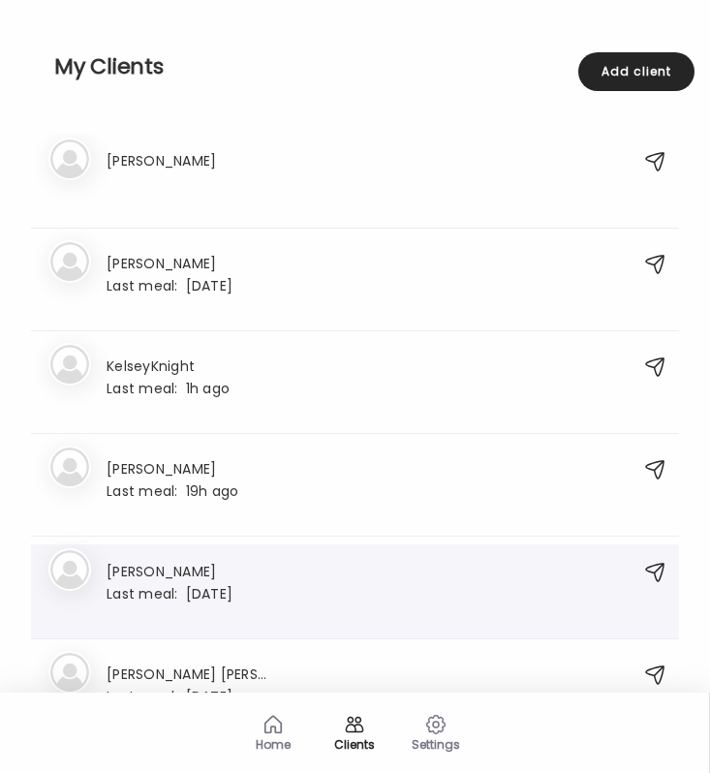
click at [136, 589] on span "Last meal:" at bounding box center [145, 594] width 79 height 20
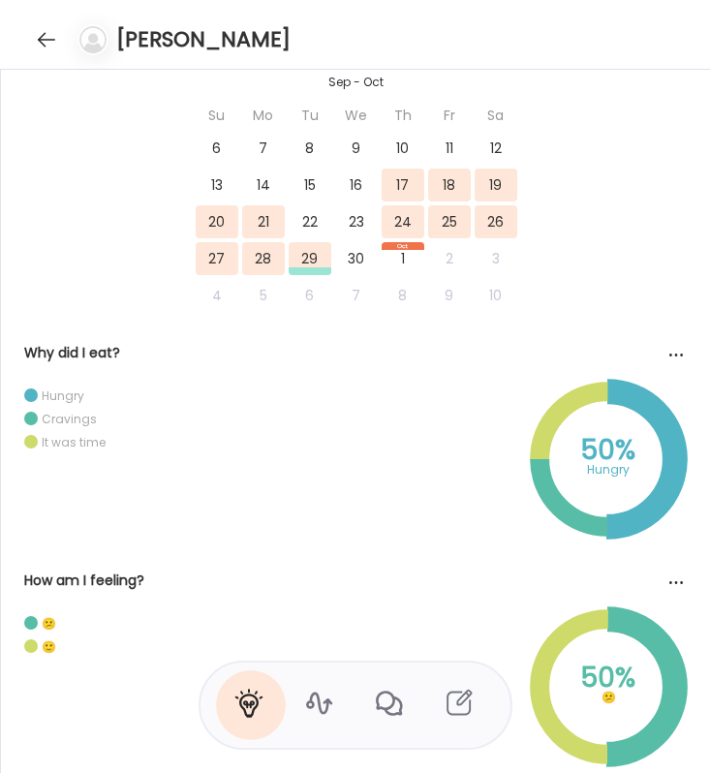
scroll to position [1045, 0]
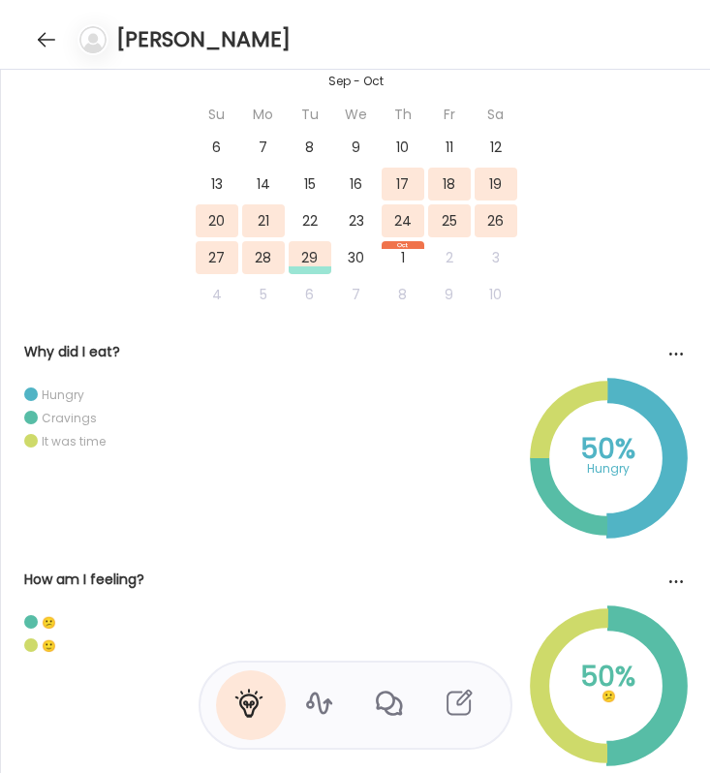
click at [451, 229] on div "25" at bounding box center [449, 220] width 43 height 33
click at [255, 228] on div "21" at bounding box center [263, 220] width 43 height 33
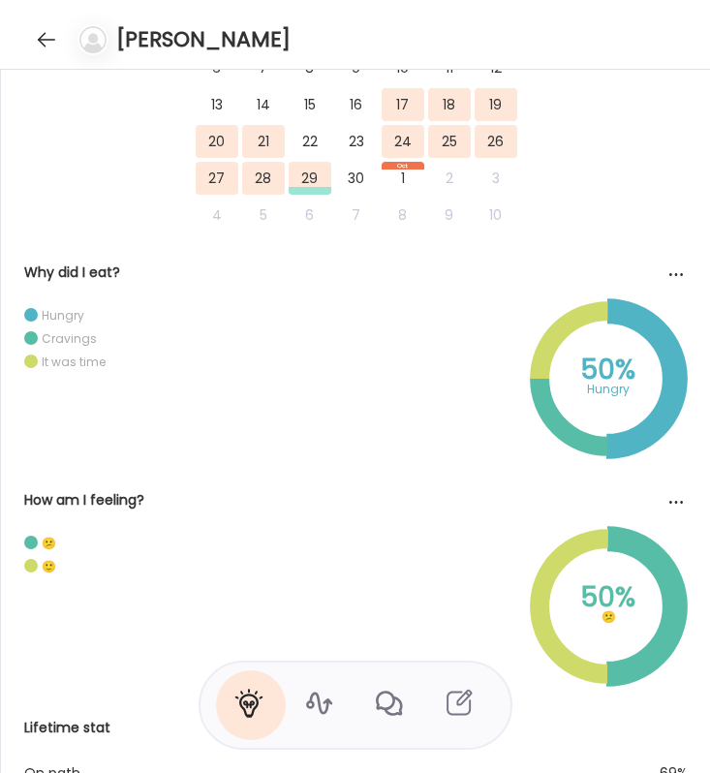
scroll to position [1325, 0]
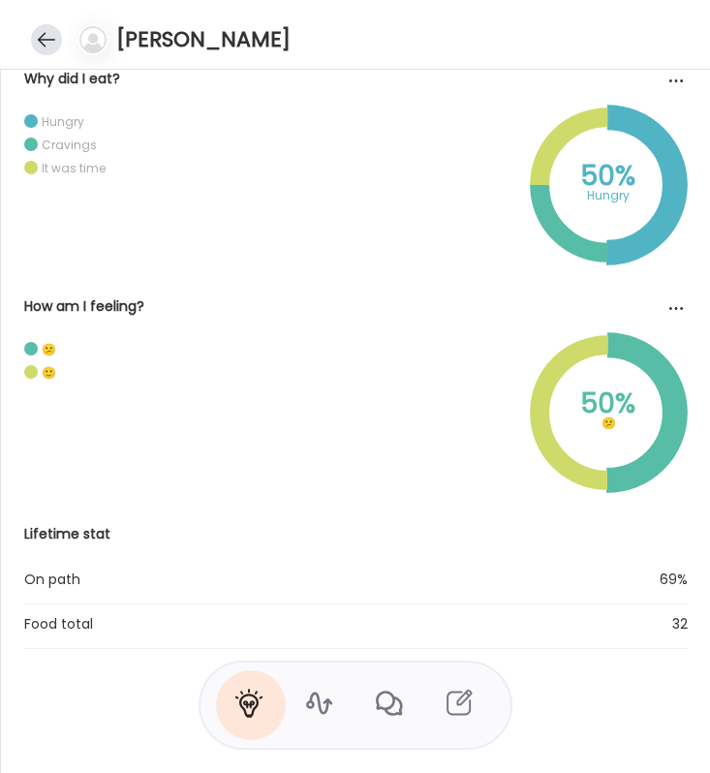
click at [46, 43] on div at bounding box center [46, 39] width 31 height 31
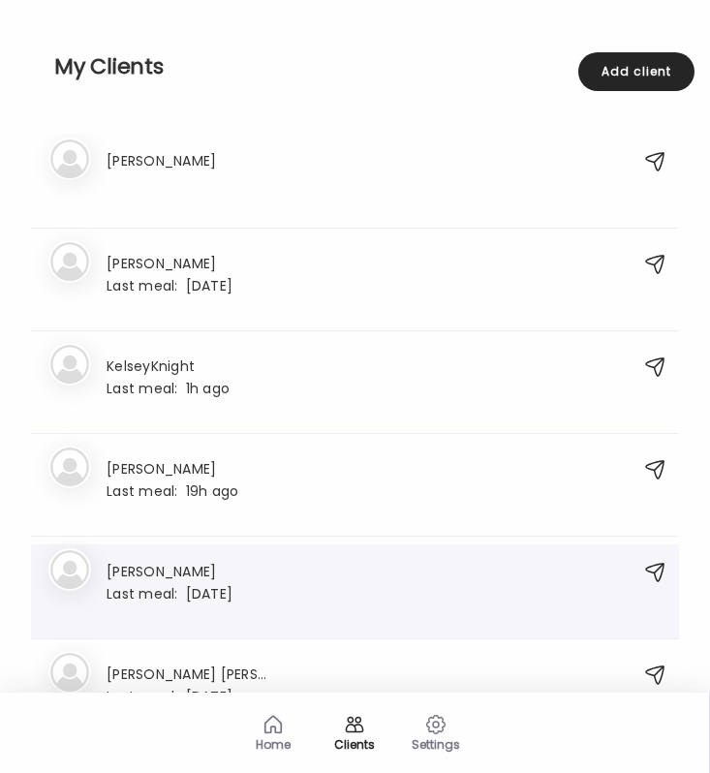
click at [227, 585] on div "Last meal: 1d ago" at bounding box center [169, 592] width 126 height 17
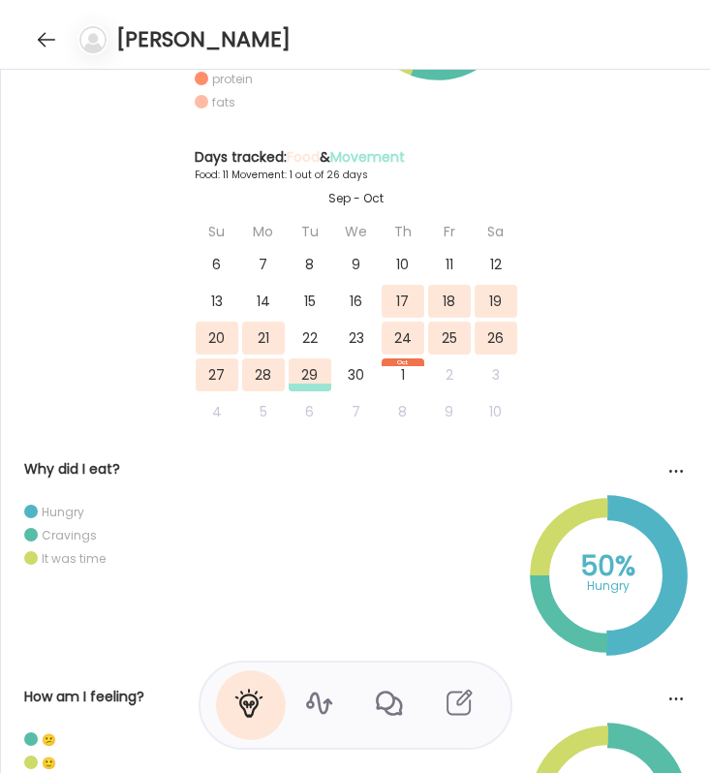
scroll to position [930, 0]
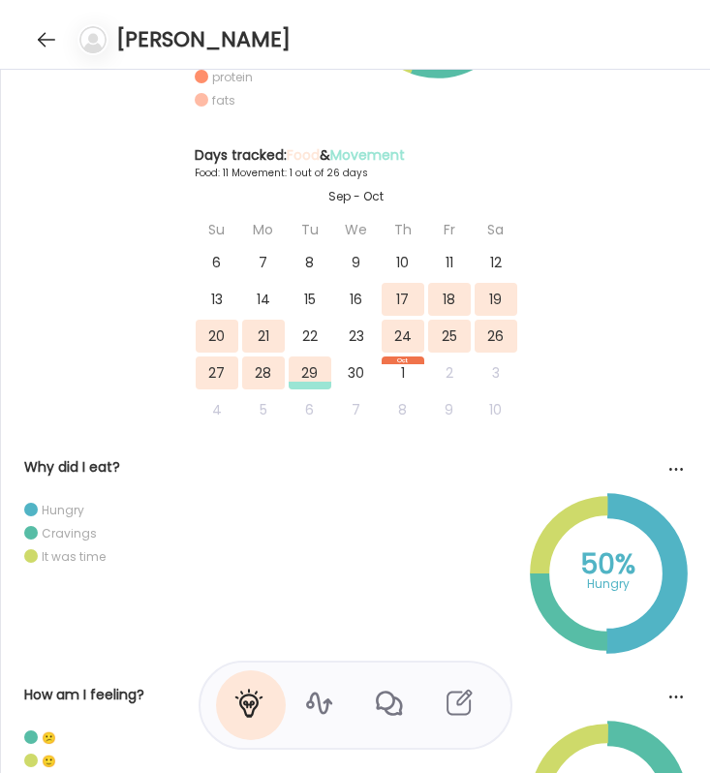
click at [316, 703] on icon at bounding box center [318, 702] width 31 height 31
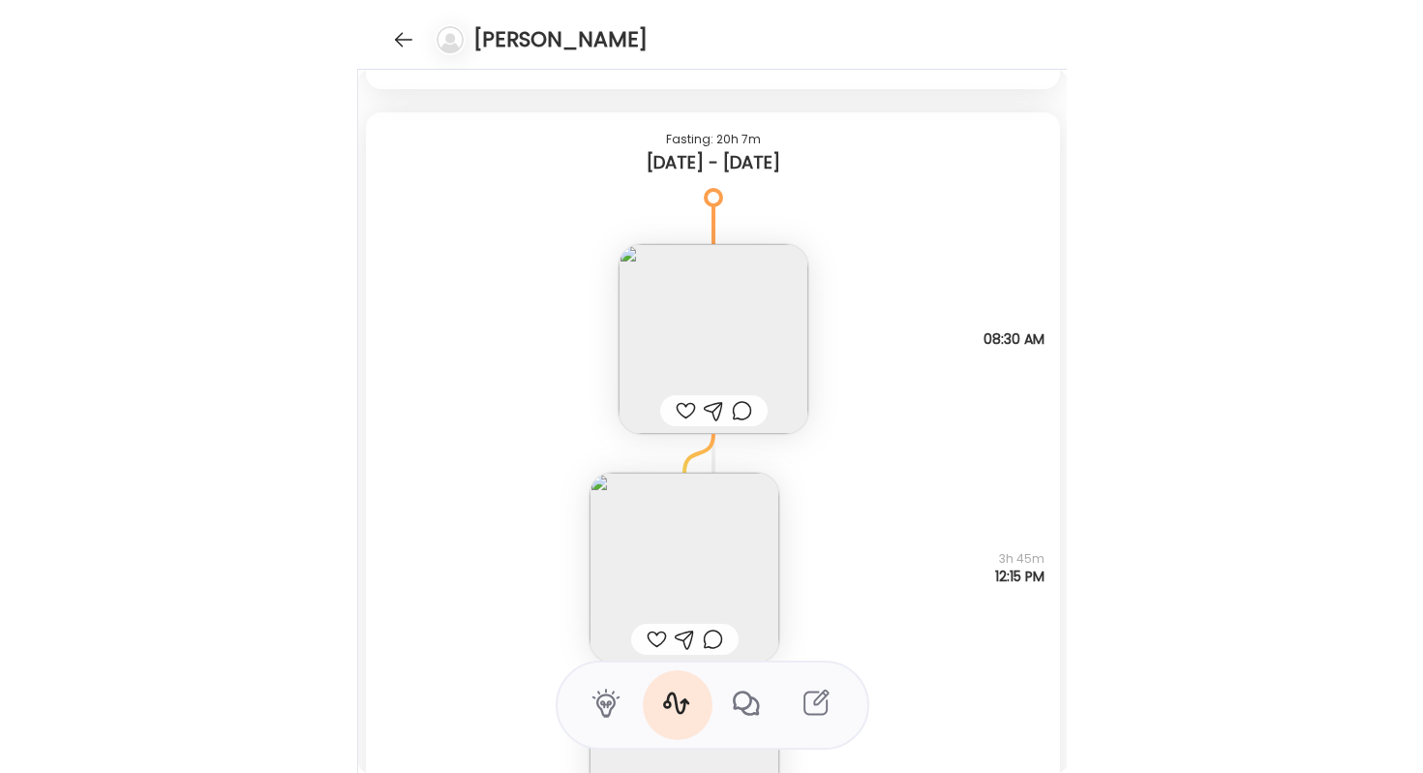
scroll to position [0, 0]
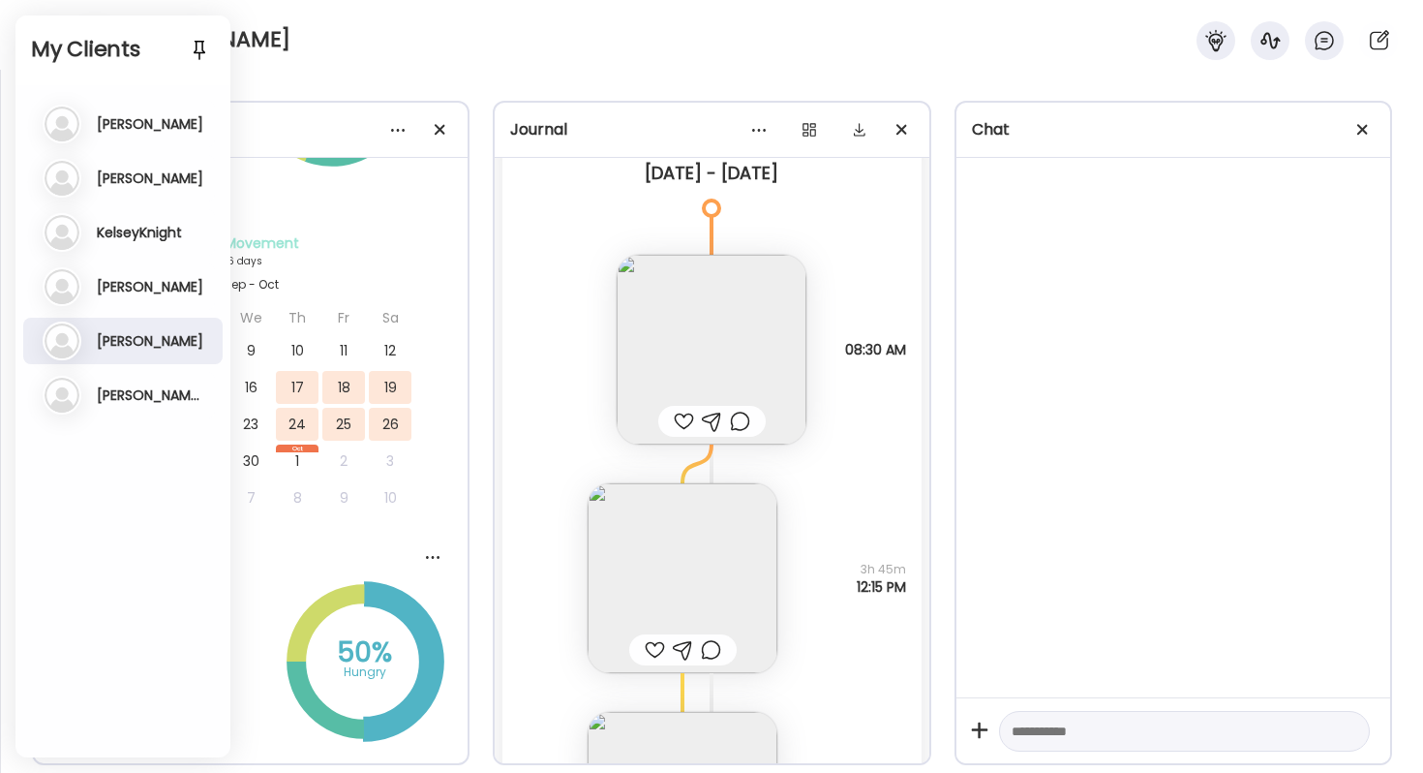
click at [328, 55] on div "[PERSON_NAME]" at bounding box center [711, 35] width 1423 height 70
